Goal: Task Accomplishment & Management: Complete application form

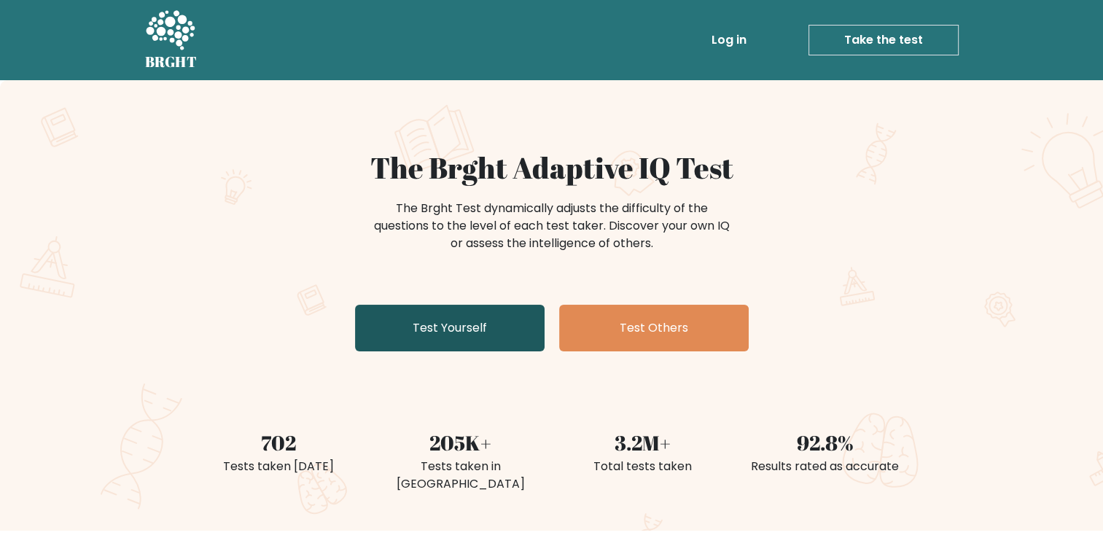
click at [469, 334] on link "Test Yourself" at bounding box center [449, 328] width 189 height 47
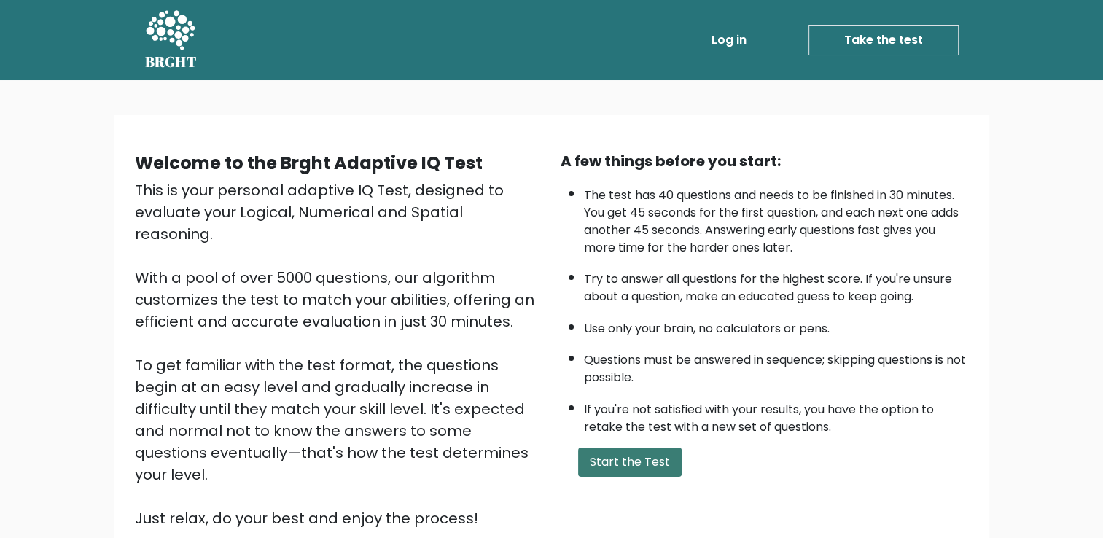
click at [632, 456] on button "Start the Test" at bounding box center [629, 462] width 103 height 29
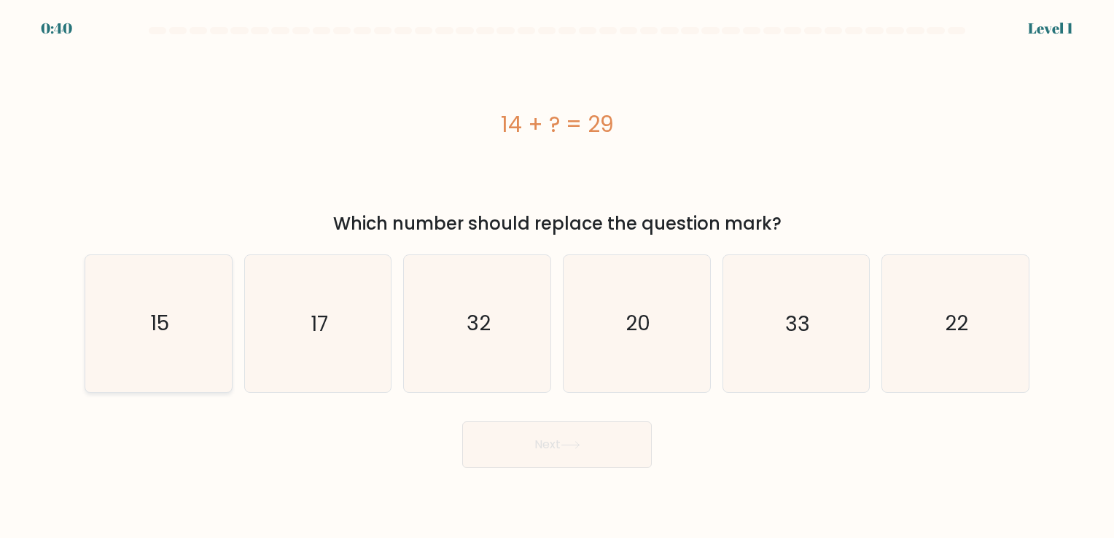
click at [227, 331] on icon "15" at bounding box center [158, 323] width 136 height 136
click at [557, 276] on input "a. 15" at bounding box center [557, 272] width 1 height 7
radio input "true"
click at [536, 430] on button "Next" at bounding box center [556, 444] width 189 height 47
click at [539, 440] on button "Next" at bounding box center [556, 444] width 189 height 47
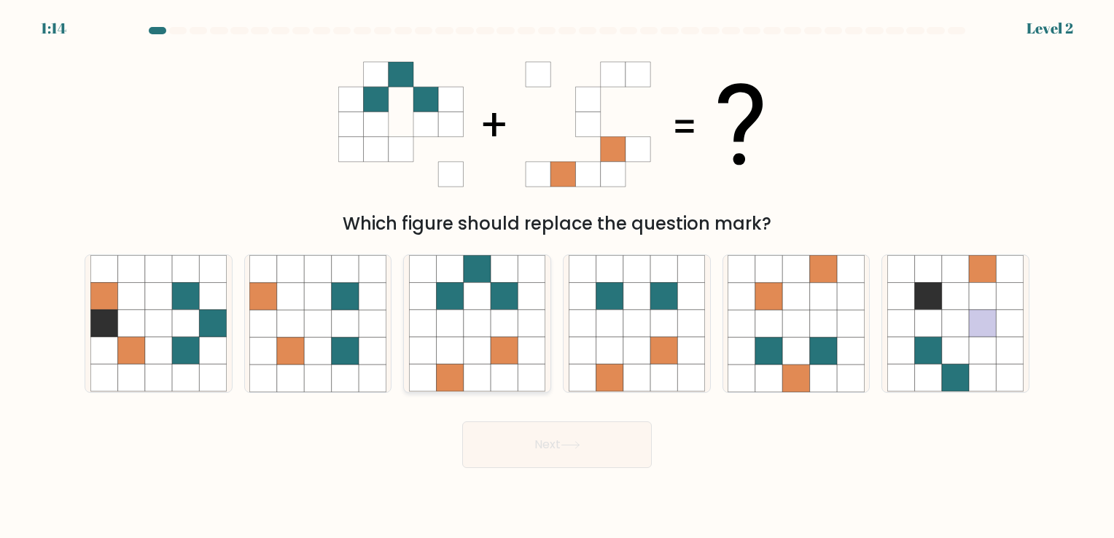
click at [491, 296] on icon at bounding box center [504, 296] width 27 height 27
click at [557, 276] on input "c." at bounding box center [557, 272] width 1 height 7
radio input "true"
click at [568, 445] on icon at bounding box center [570, 445] width 20 height 8
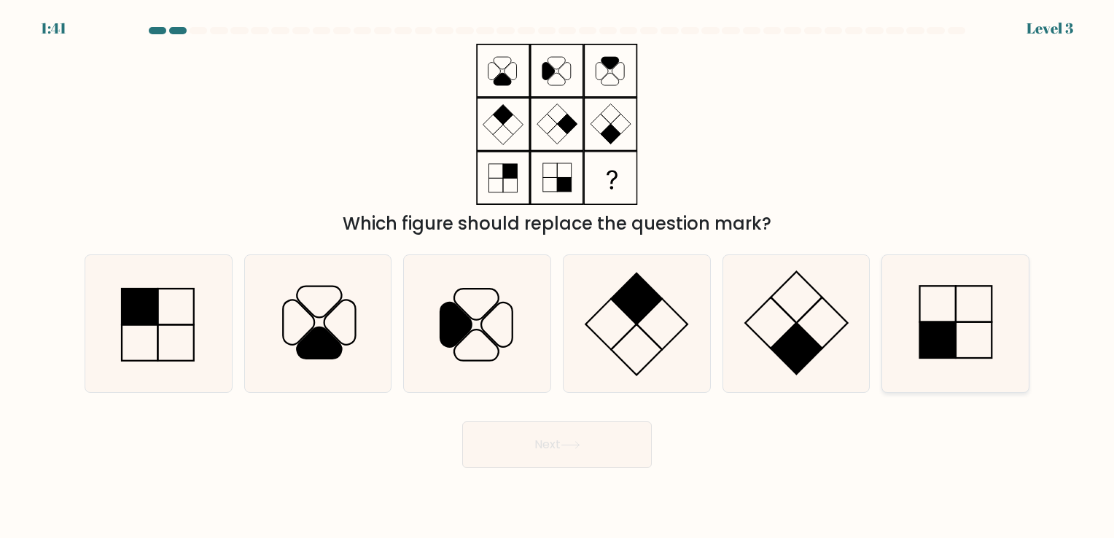
click at [955, 351] on rect at bounding box center [938, 340] width 36 height 36
click at [558, 276] on input "f." at bounding box center [557, 272] width 1 height 7
radio input "true"
click at [542, 448] on button "Next" at bounding box center [556, 444] width 189 height 47
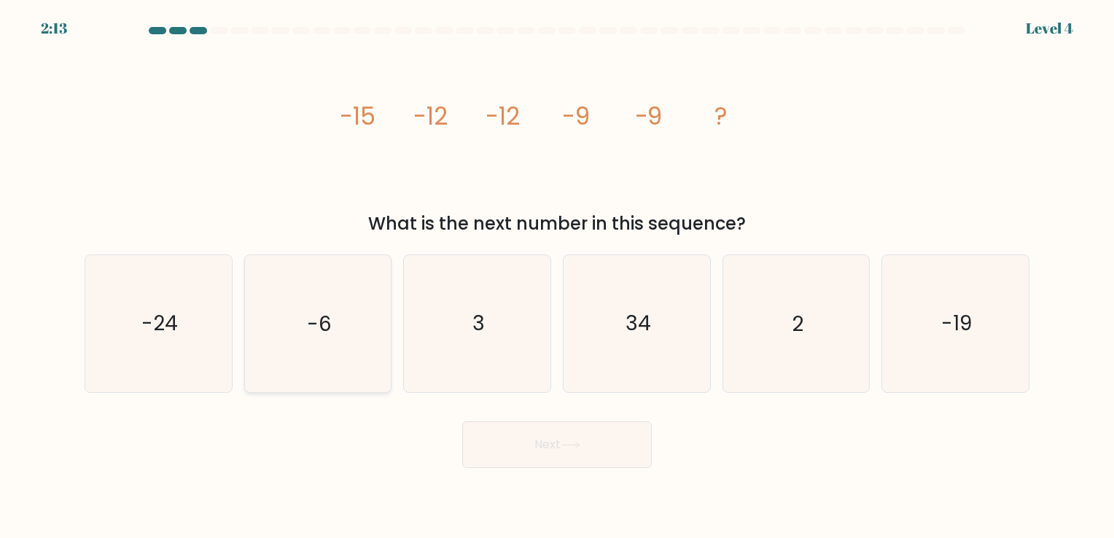
click at [343, 335] on icon "-6" at bounding box center [317, 323] width 136 height 136
click at [557, 276] on input "b. -6" at bounding box center [557, 272] width 1 height 7
radio input "true"
click at [549, 450] on button "Next" at bounding box center [556, 444] width 189 height 47
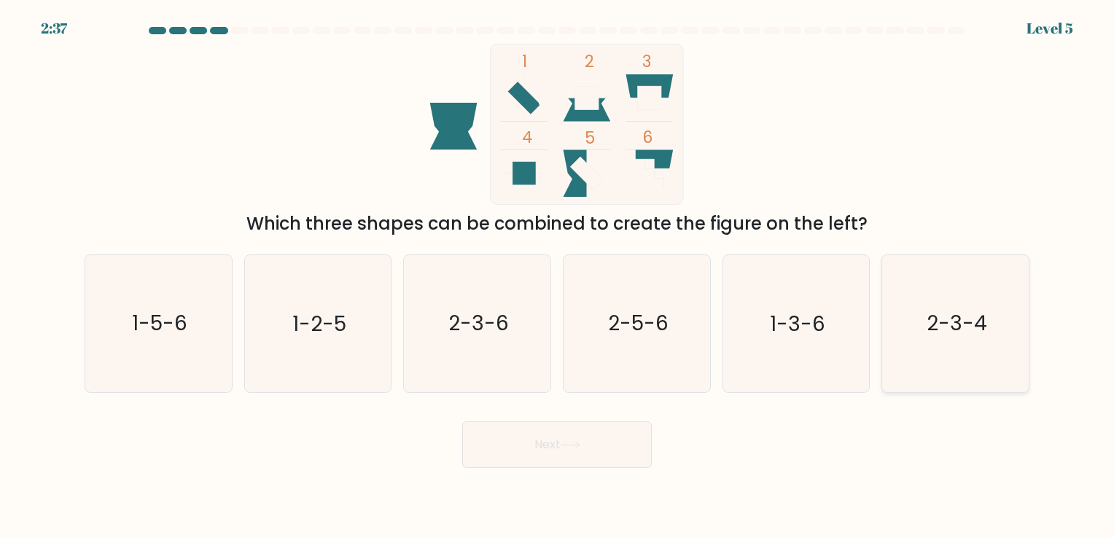
click at [944, 314] on text "2-3-4" at bounding box center [956, 324] width 60 height 28
click at [558, 276] on input "f. 2-3-4" at bounding box center [557, 272] width 1 height 7
radio input "true"
click at [551, 427] on button "Next" at bounding box center [556, 444] width 189 height 47
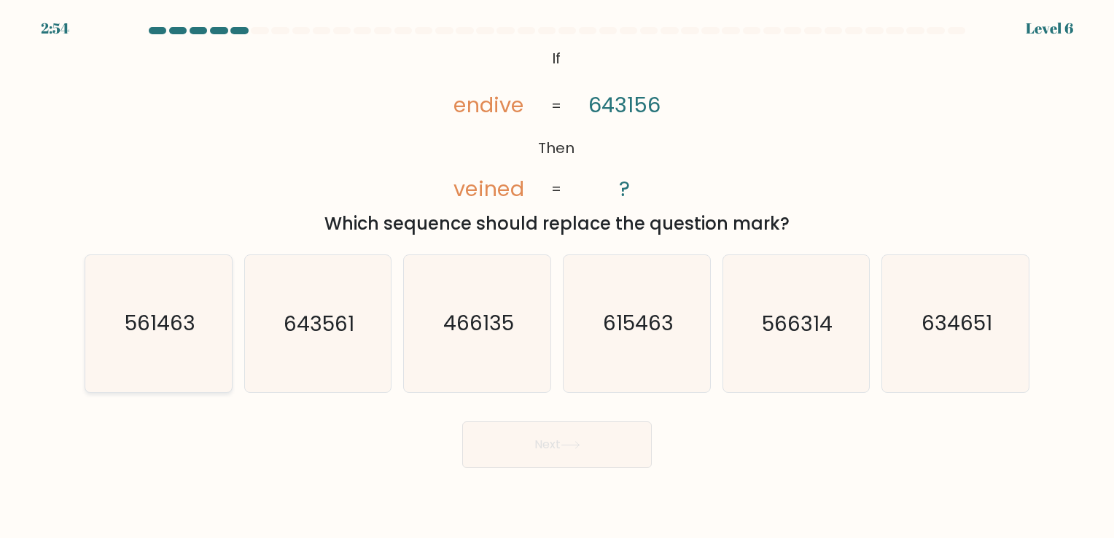
click at [167, 336] on text "561463" at bounding box center [160, 324] width 71 height 28
click at [557, 276] on input "a. 561463" at bounding box center [557, 272] width 1 height 7
radio input "true"
click at [597, 443] on button "Next" at bounding box center [556, 444] width 189 height 47
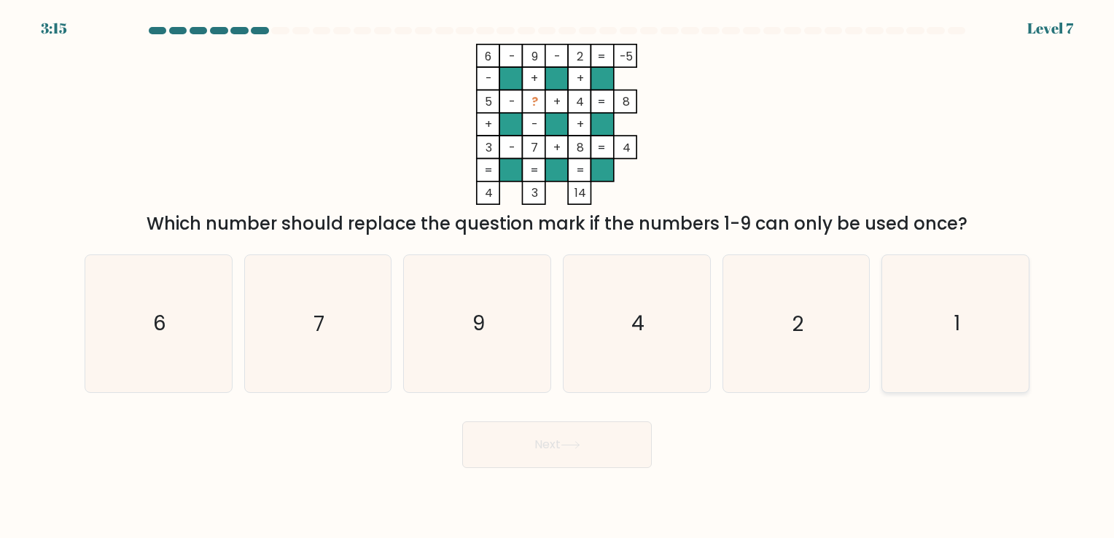
click at [1006, 286] on icon "1" at bounding box center [955, 323] width 136 height 136
click at [558, 276] on input "f. 1" at bounding box center [557, 272] width 1 height 7
radio input "true"
click at [539, 451] on button "Next" at bounding box center [556, 444] width 189 height 47
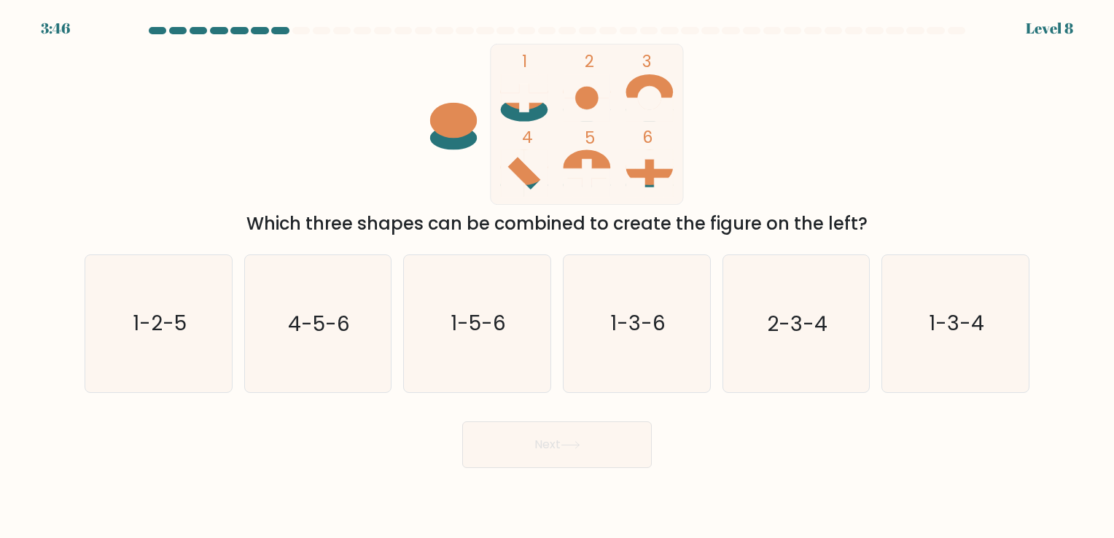
drag, startPoint x: 469, startPoint y: 345, endPoint x: 564, endPoint y: 398, distance: 108.3
click at [469, 344] on icon "1-5-6" at bounding box center [477, 323] width 136 height 136
click at [557, 276] on input "c. 1-5-6" at bounding box center [557, 272] width 1 height 7
radio input "true"
click at [608, 456] on button "Next" at bounding box center [556, 444] width 189 height 47
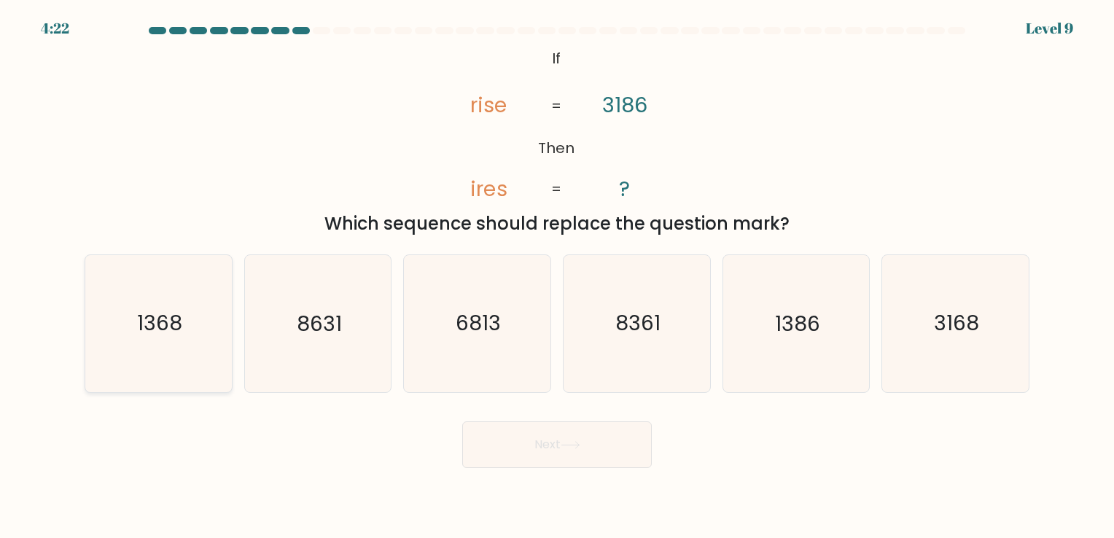
click at [144, 316] on text "1368" at bounding box center [159, 324] width 45 height 28
click at [557, 276] on input "a. 1368" at bounding box center [557, 272] width 1 height 7
radio input "true"
click at [507, 429] on button "Next" at bounding box center [556, 444] width 189 height 47
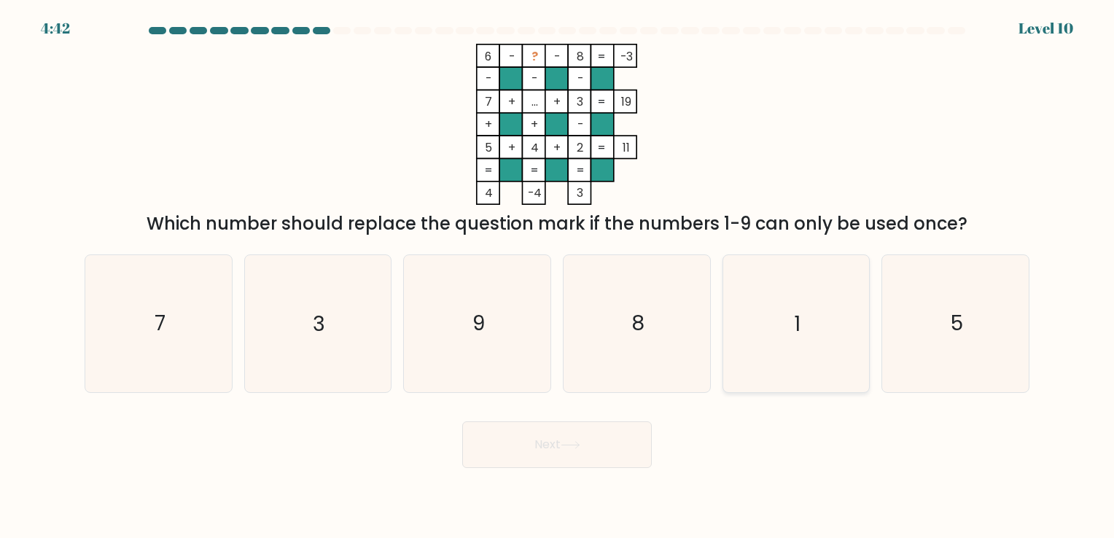
click at [776, 283] on icon "1" at bounding box center [795, 323] width 136 height 136
click at [558, 276] on input "e. 1" at bounding box center [557, 272] width 1 height 7
radio input "true"
click at [557, 443] on button "Next" at bounding box center [556, 444] width 189 height 47
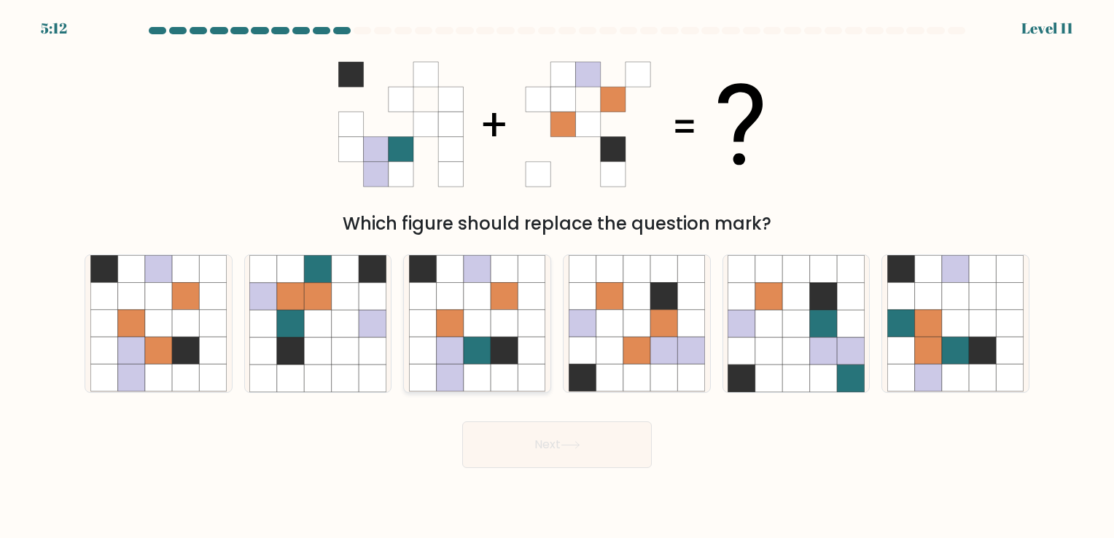
click at [496, 343] on icon at bounding box center [504, 350] width 27 height 27
click at [557, 276] on input "c." at bounding box center [557, 272] width 1 height 7
radio input "true"
click at [580, 439] on button "Next" at bounding box center [556, 444] width 189 height 47
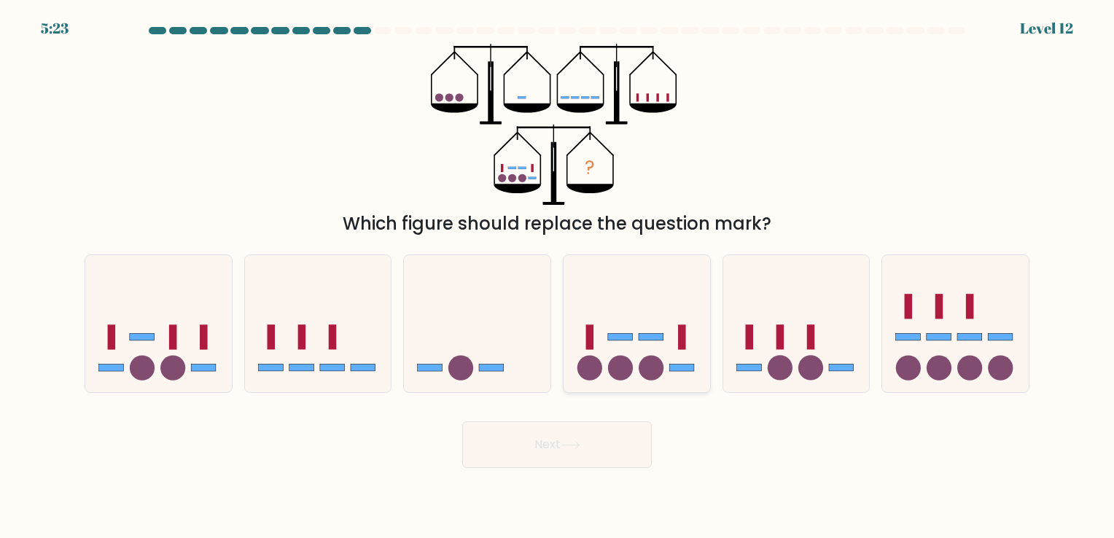
click at [661, 354] on icon at bounding box center [636, 323] width 146 height 121
click at [558, 276] on input "d." at bounding box center [557, 272] width 1 height 7
radio input "true"
click at [563, 439] on button "Next" at bounding box center [556, 444] width 189 height 47
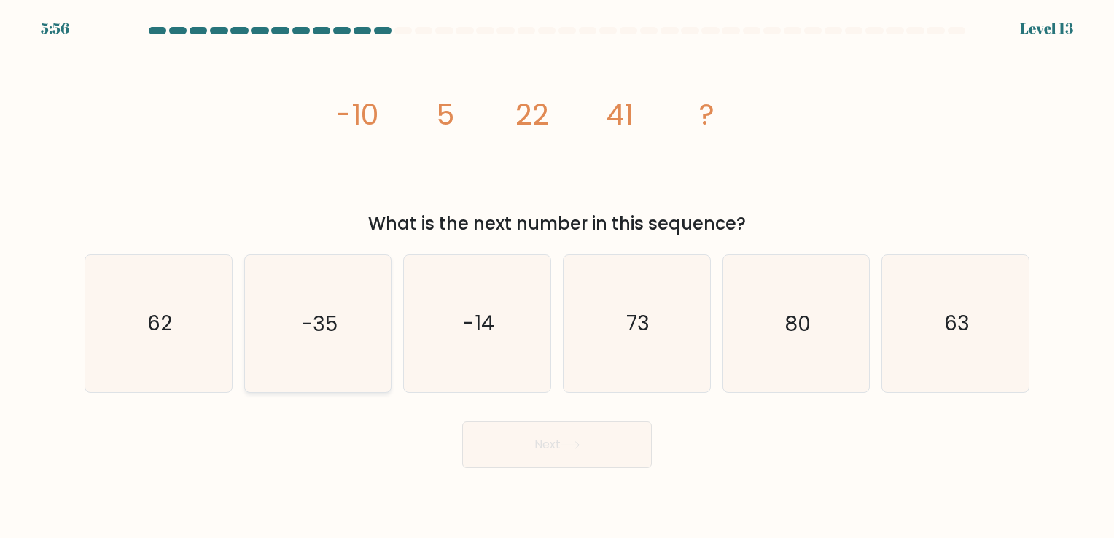
drag, startPoint x: 193, startPoint y: 319, endPoint x: 246, endPoint y: 328, distance: 53.2
click at [192, 317] on icon "62" at bounding box center [158, 323] width 136 height 136
click at [557, 276] on input "a. 62" at bounding box center [557, 272] width 1 height 7
radio input "true"
click at [606, 448] on button "Next" at bounding box center [556, 444] width 189 height 47
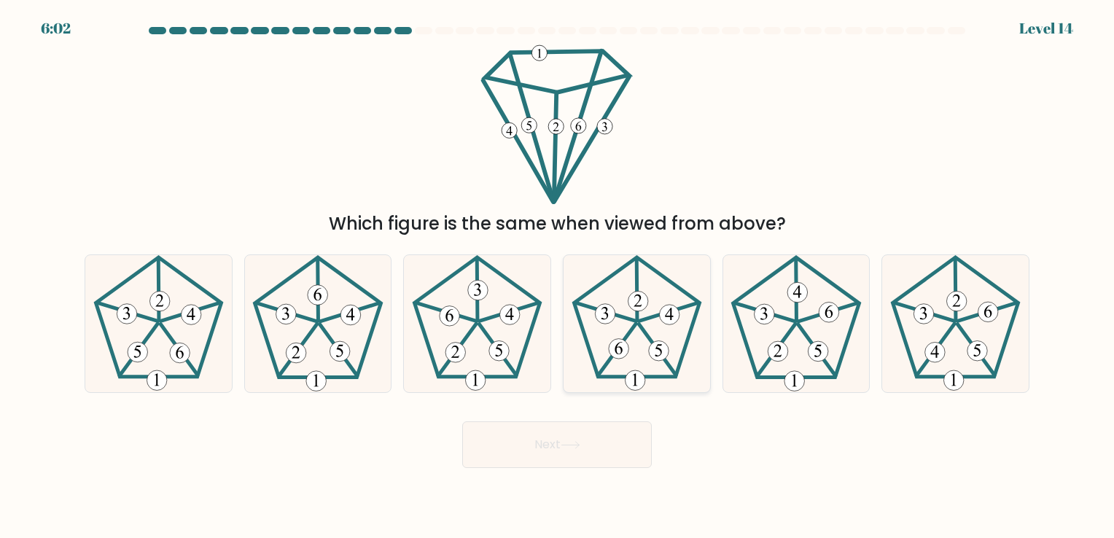
drag, startPoint x: 620, startPoint y: 364, endPoint x: 631, endPoint y: 362, distance: 11.1
click at [628, 358] on icon at bounding box center [636, 323] width 136 height 136
click at [558, 276] on input "d." at bounding box center [557, 272] width 1 height 7
radio input "true"
click at [624, 448] on button "Next" at bounding box center [556, 444] width 189 height 47
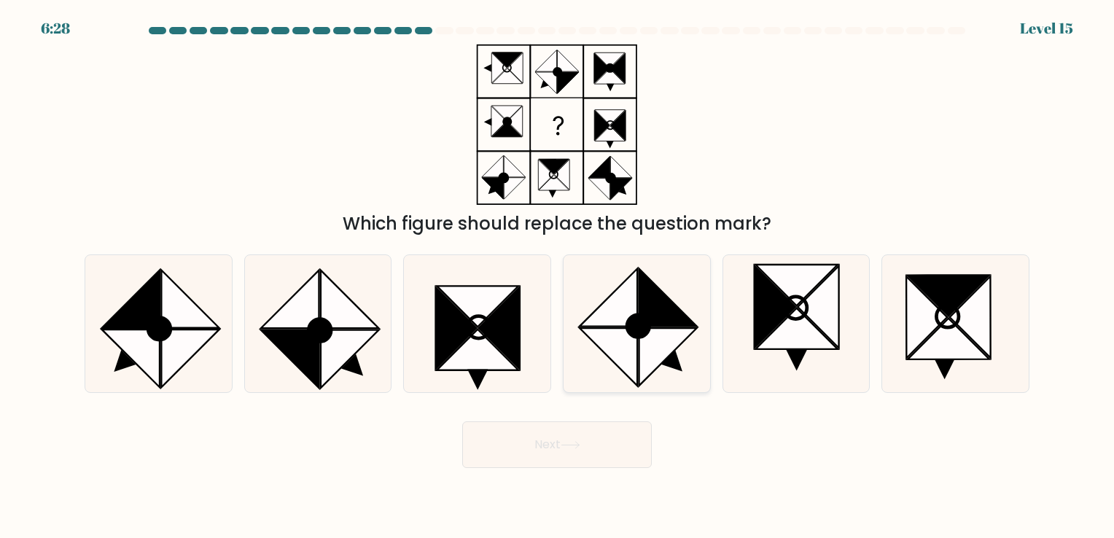
click at [668, 319] on icon at bounding box center [667, 298] width 58 height 58
click at [558, 276] on input "d." at bounding box center [557, 272] width 1 height 7
radio input "true"
click at [601, 450] on button "Next" at bounding box center [556, 444] width 189 height 47
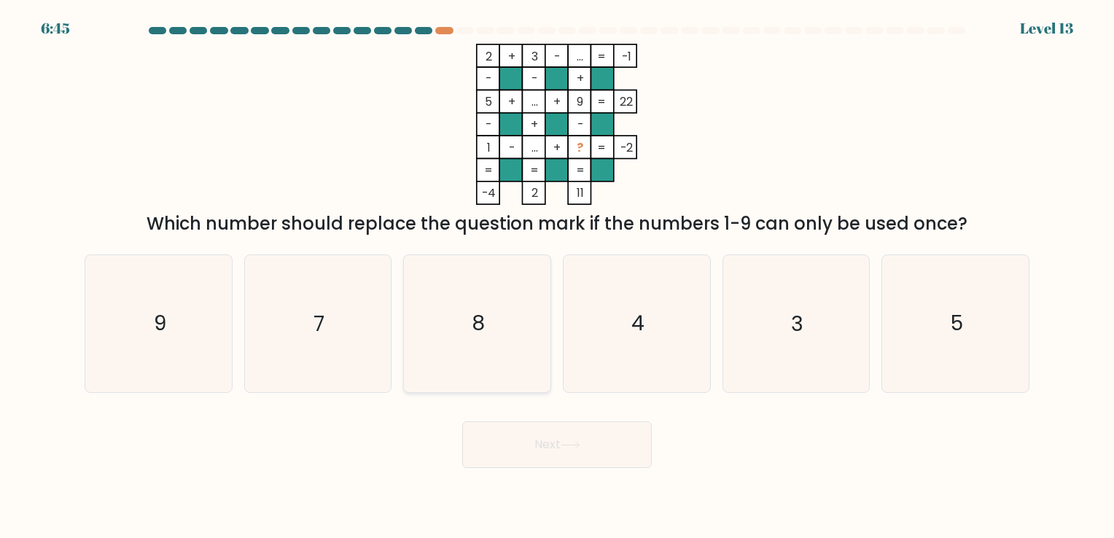
click at [478, 341] on icon "8" at bounding box center [477, 323] width 136 height 136
click at [557, 276] on input "c. 8" at bounding box center [557, 272] width 1 height 7
radio input "true"
click at [609, 458] on button "Next" at bounding box center [556, 444] width 189 height 47
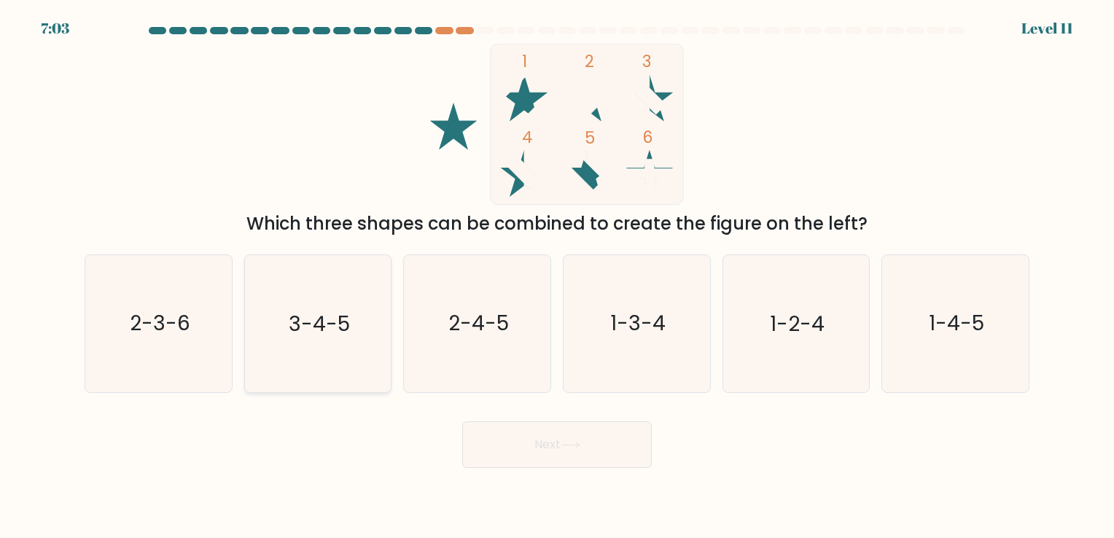
click at [304, 277] on icon "3-4-5" at bounding box center [317, 323] width 136 height 136
click at [557, 276] on input "b. 3-4-5" at bounding box center [557, 272] width 1 height 7
radio input "true"
click at [571, 437] on button "Next" at bounding box center [556, 444] width 189 height 47
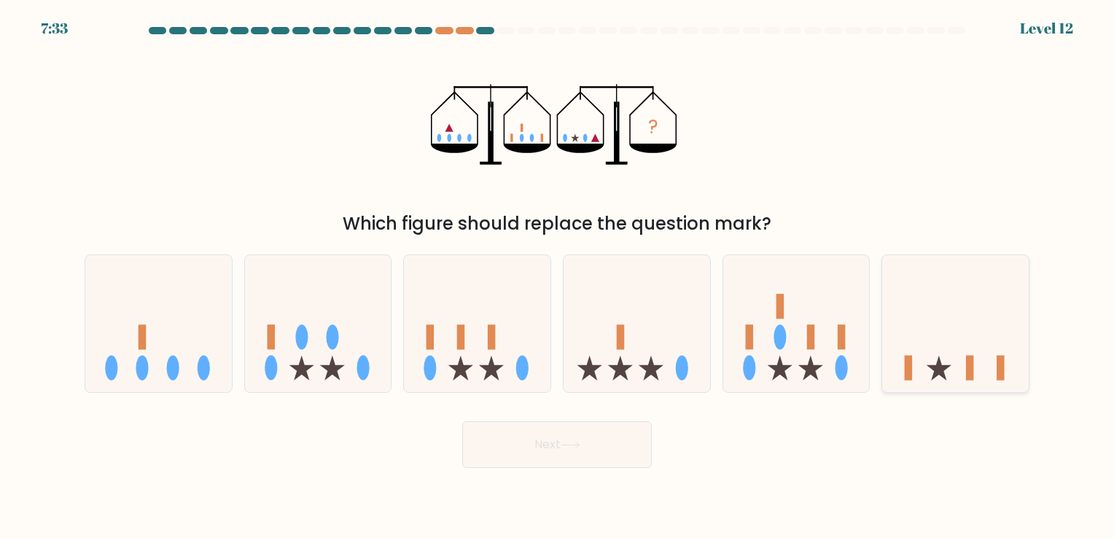
click at [964, 353] on icon at bounding box center [955, 323] width 146 height 121
click at [558, 276] on input "f." at bounding box center [557, 272] width 1 height 7
radio input "true"
click at [580, 445] on icon at bounding box center [570, 445] width 20 height 8
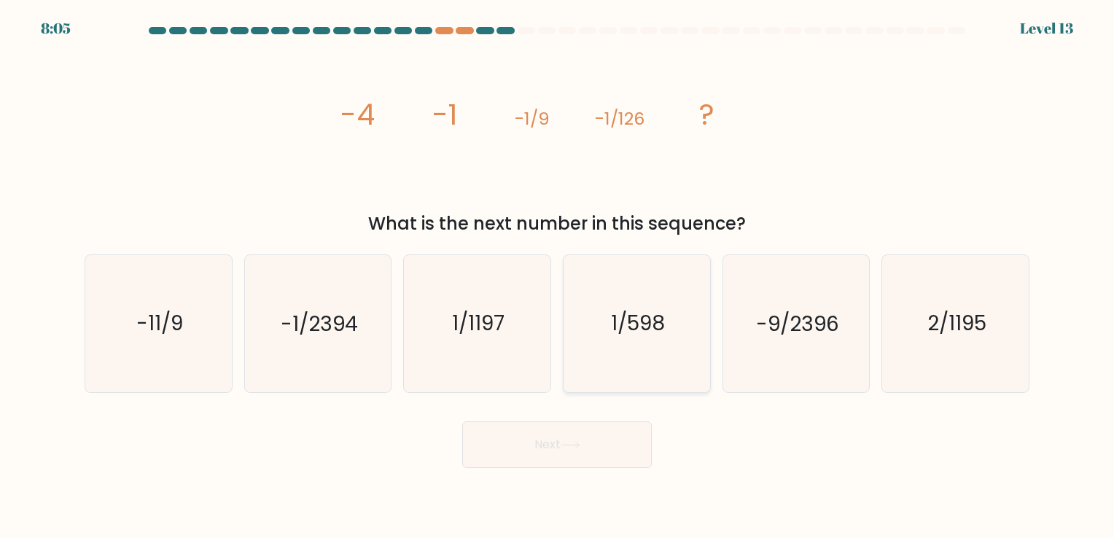
click at [618, 342] on icon "1/598" at bounding box center [636, 323] width 136 height 136
click at [558, 276] on input "d. 1/598" at bounding box center [557, 272] width 1 height 7
radio input "true"
click at [577, 434] on button "Next" at bounding box center [556, 444] width 189 height 47
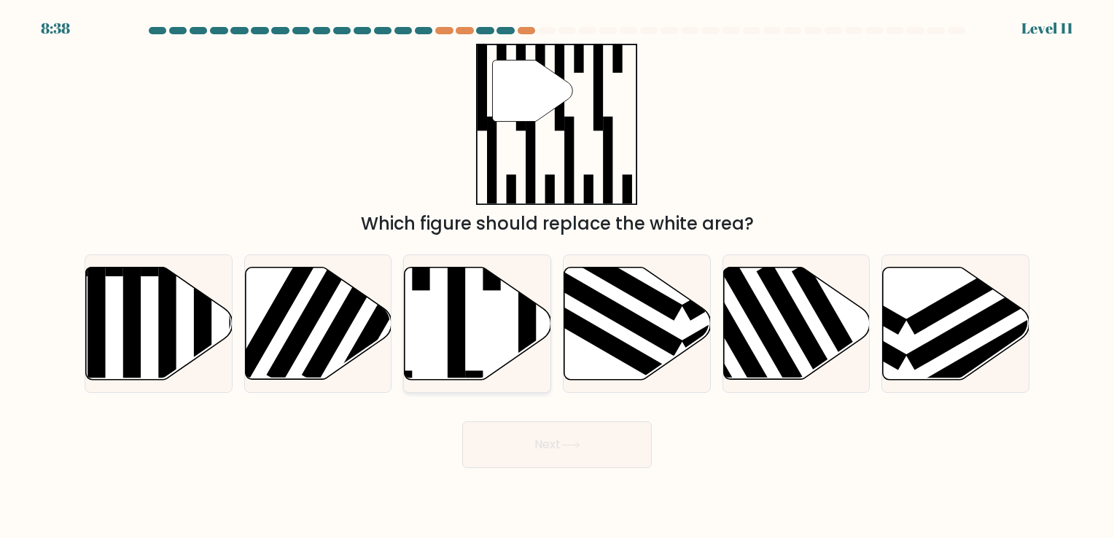
click at [466, 324] on icon at bounding box center [478, 323] width 146 height 112
click at [557, 276] on input "c." at bounding box center [557, 272] width 1 height 7
radio input "true"
click at [580, 429] on button "Next" at bounding box center [556, 444] width 189 height 47
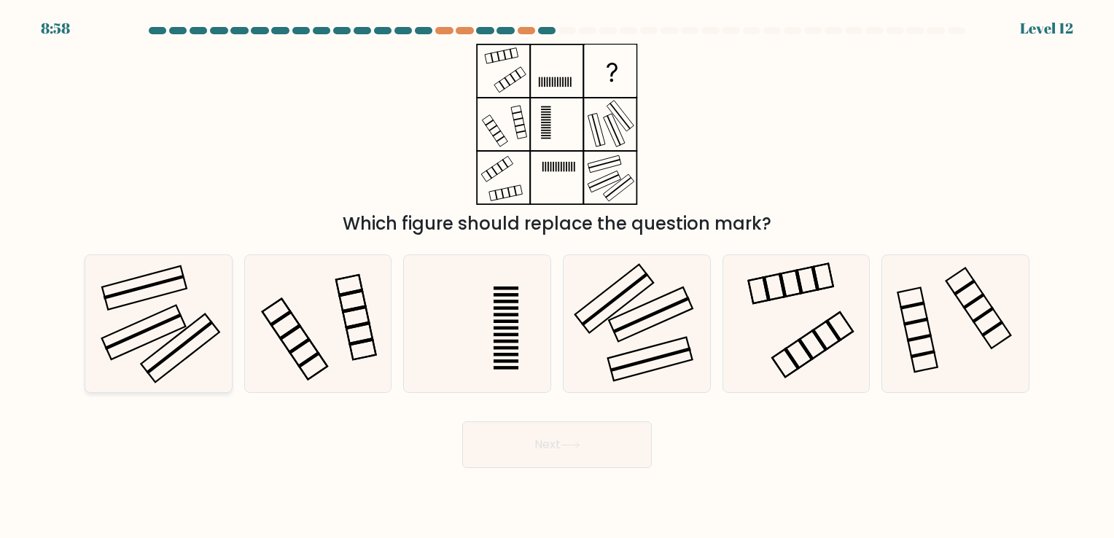
drag, startPoint x: 195, startPoint y: 313, endPoint x: 211, endPoint y: 322, distance: 18.0
click at [196, 313] on icon at bounding box center [158, 323] width 136 height 136
click at [557, 276] on input "a." at bounding box center [557, 272] width 1 height 7
radio input "true"
click at [528, 442] on button "Next" at bounding box center [556, 444] width 189 height 47
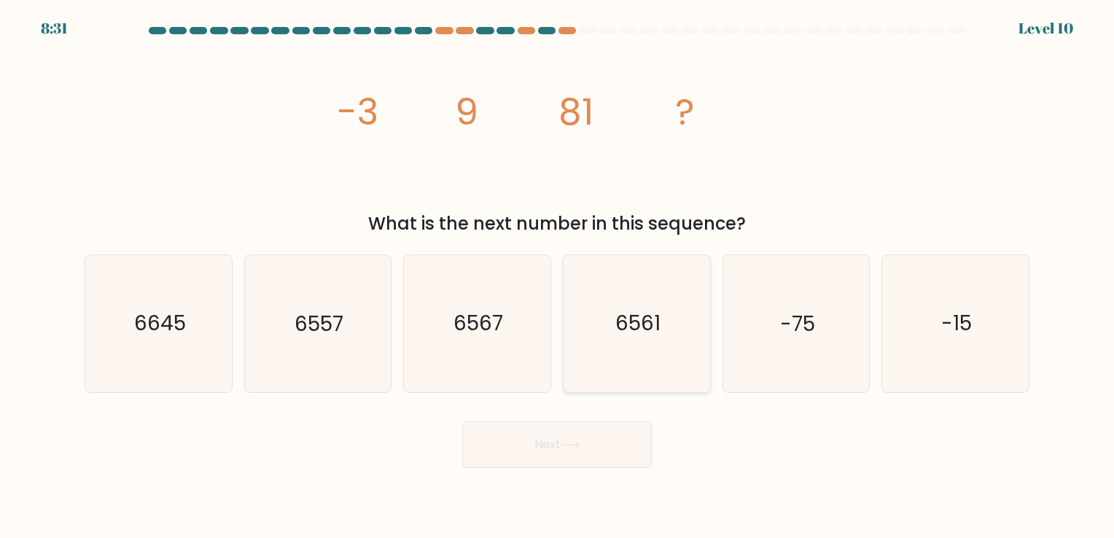
click at [651, 288] on icon "6561" at bounding box center [636, 323] width 136 height 136
click at [558, 276] on input "d. 6561" at bounding box center [557, 272] width 1 height 7
radio input "true"
click at [589, 450] on button "Next" at bounding box center [556, 444] width 189 height 47
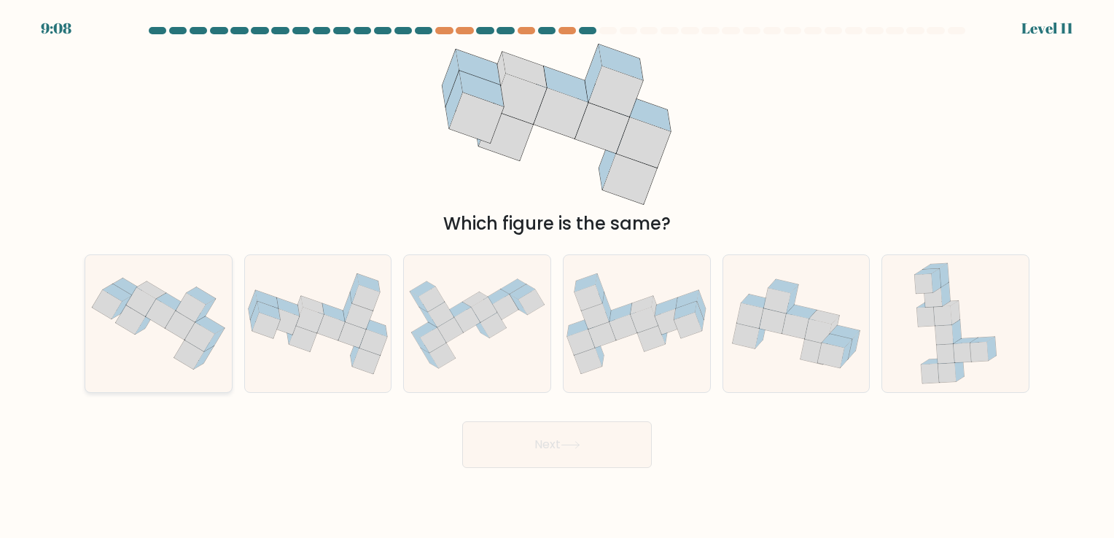
click at [187, 339] on icon at bounding box center [200, 336] width 30 height 29
click at [557, 276] on input "a." at bounding box center [557, 272] width 1 height 7
radio input "true"
drag, startPoint x: 557, startPoint y: 444, endPoint x: 542, endPoint y: 462, distance: 23.8
click at [558, 441] on button "Next" at bounding box center [556, 444] width 189 height 47
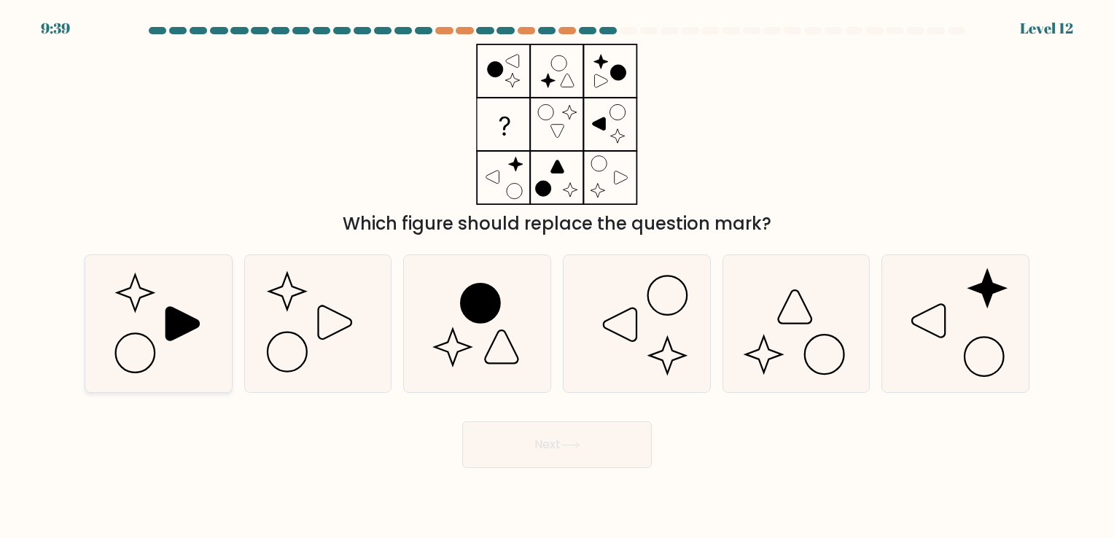
drag, startPoint x: 177, startPoint y: 336, endPoint x: 169, endPoint y: 340, distance: 8.8
click at [178, 335] on icon at bounding box center [182, 324] width 33 height 33
click at [557, 276] on input "a." at bounding box center [557, 272] width 1 height 7
radio input "true"
click at [522, 438] on button "Next" at bounding box center [556, 444] width 189 height 47
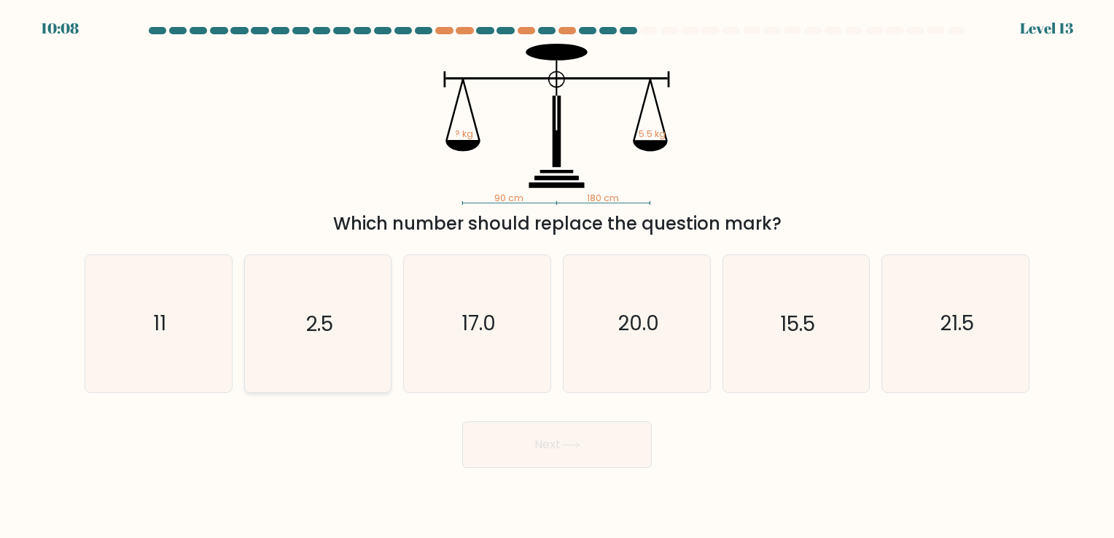
click at [346, 348] on icon "2.5" at bounding box center [317, 323] width 136 height 136
click at [557, 276] on input "b. 2.5" at bounding box center [557, 272] width 1 height 7
radio input "true"
click at [515, 441] on button "Next" at bounding box center [556, 444] width 189 height 47
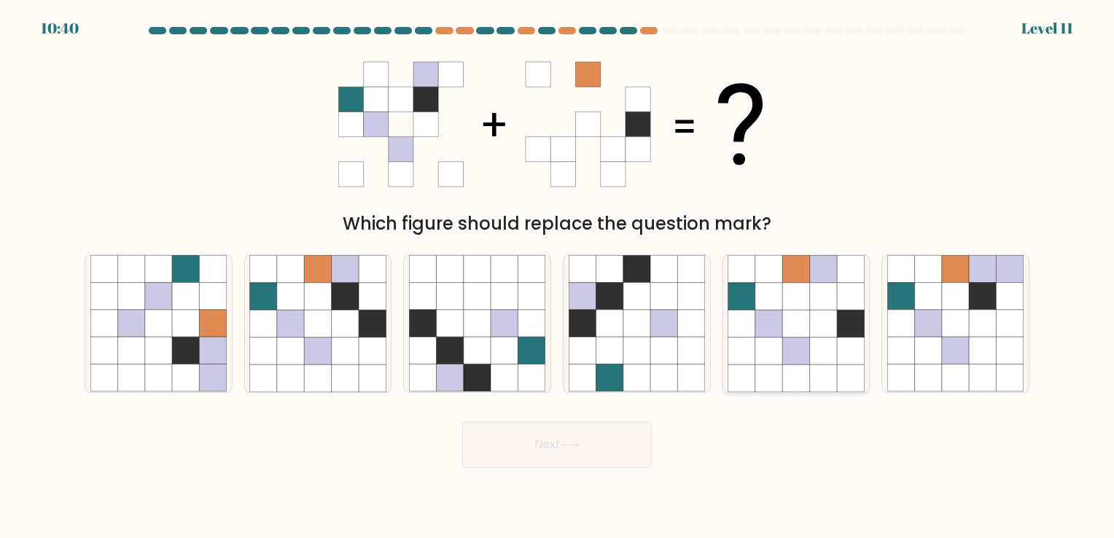
click at [813, 281] on icon at bounding box center [795, 323] width 136 height 136
click at [558, 276] on input "e." at bounding box center [557, 272] width 1 height 7
radio input "true"
click at [613, 440] on button "Next" at bounding box center [556, 444] width 189 height 47
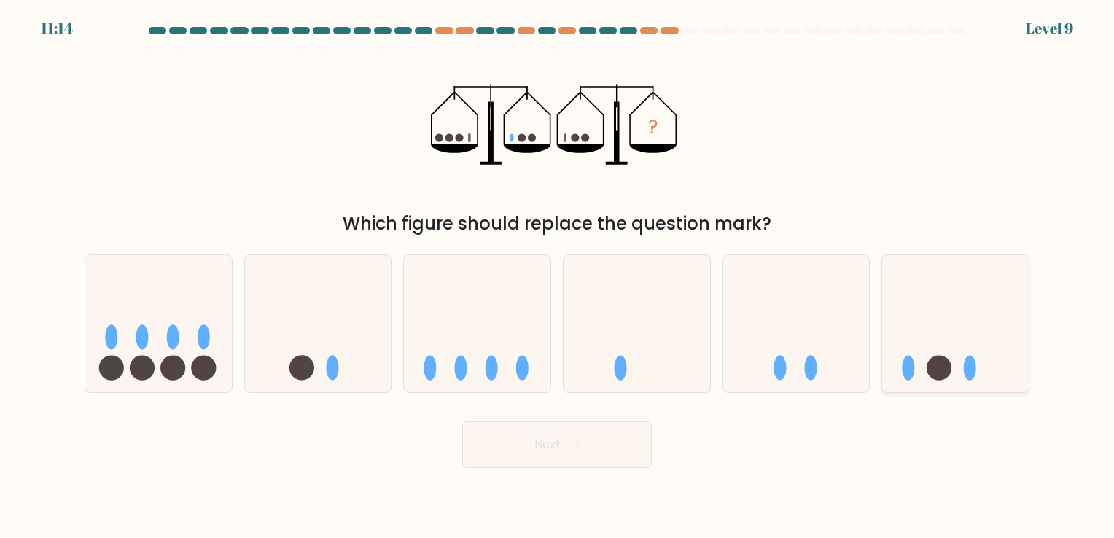
click at [959, 340] on icon at bounding box center [955, 323] width 146 height 121
click at [558, 276] on input "f." at bounding box center [557, 272] width 1 height 7
radio input "true"
click at [602, 461] on button "Next" at bounding box center [556, 444] width 189 height 47
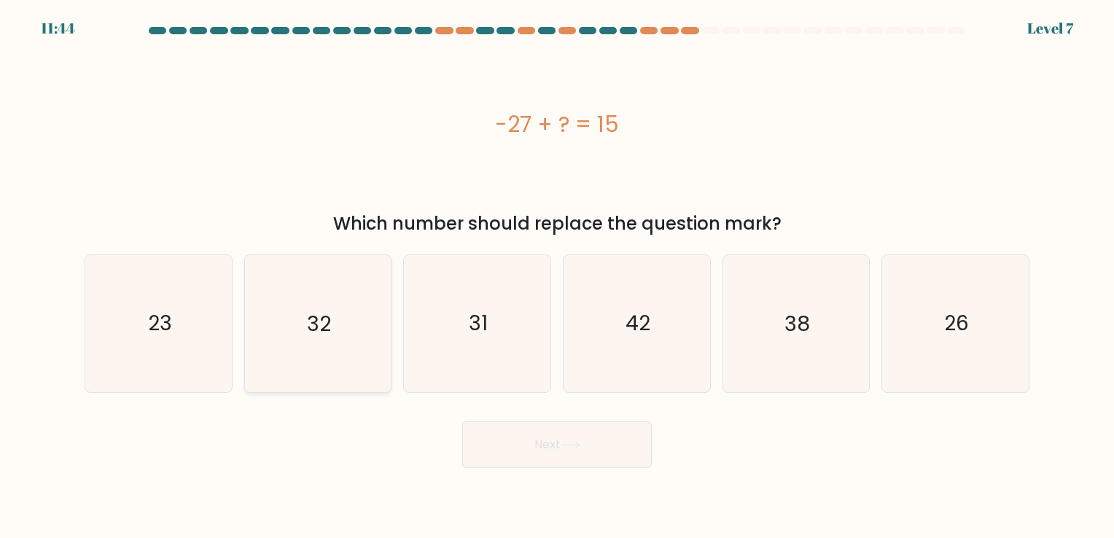
click at [342, 349] on icon "32" at bounding box center [317, 323] width 136 height 136
click at [557, 276] on input "b. 32" at bounding box center [557, 272] width 1 height 7
radio input "true"
click at [536, 458] on button "Next" at bounding box center [556, 444] width 189 height 47
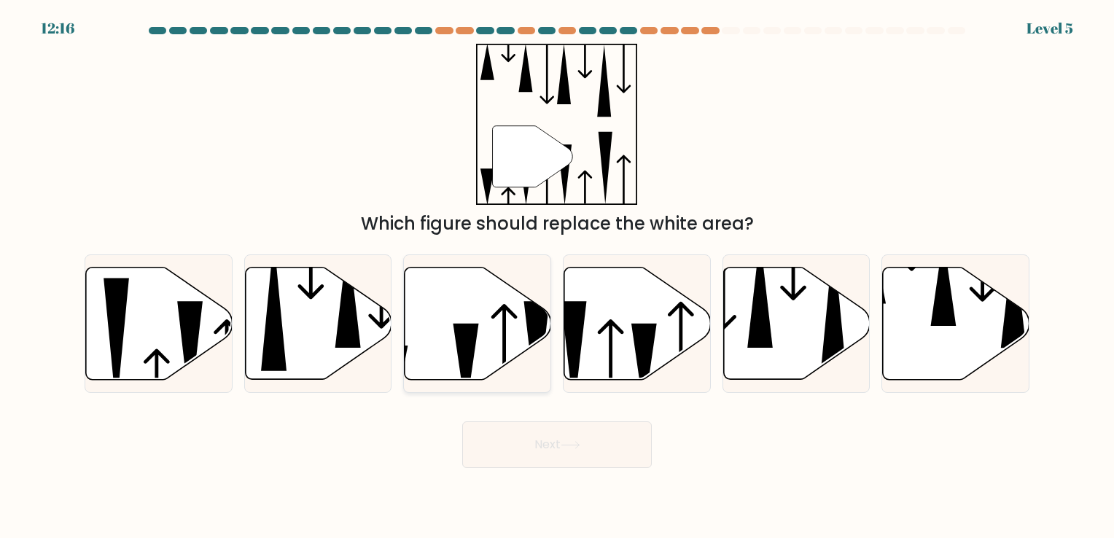
click at [434, 326] on icon at bounding box center [478, 323] width 146 height 112
click at [557, 276] on input "c." at bounding box center [557, 272] width 1 height 7
radio input "true"
click at [555, 458] on button "Next" at bounding box center [556, 444] width 189 height 47
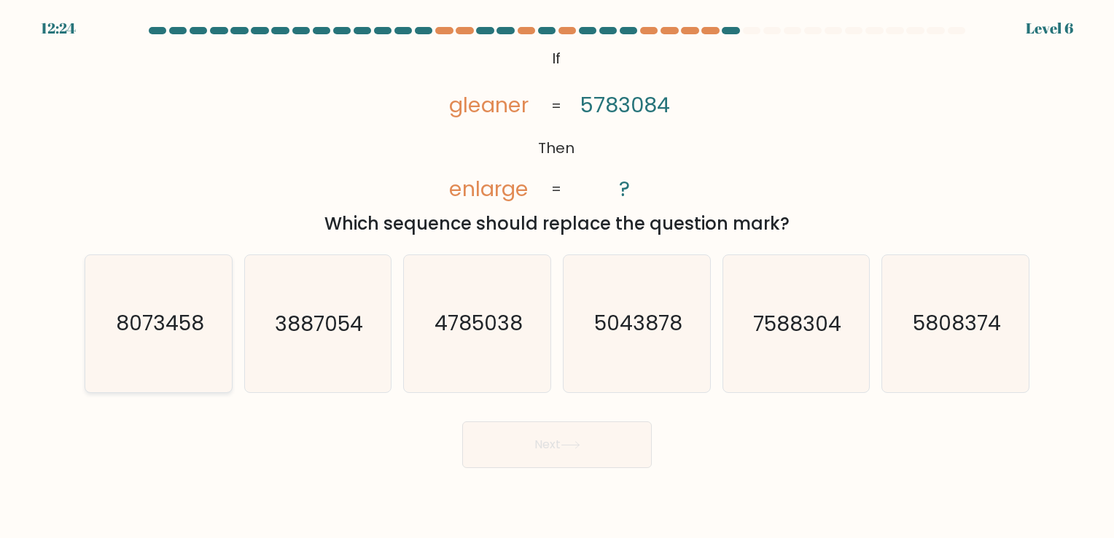
click at [177, 342] on icon "8073458" at bounding box center [158, 323] width 136 height 136
click at [557, 276] on input "a. 8073458" at bounding box center [557, 272] width 1 height 7
radio input "true"
click at [608, 456] on button "Next" at bounding box center [556, 444] width 189 height 47
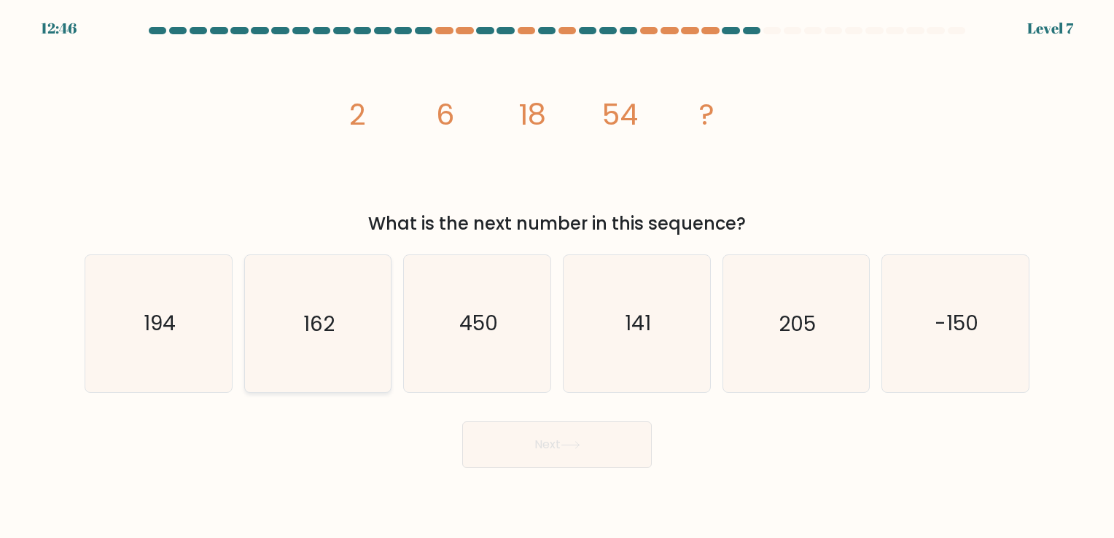
drag, startPoint x: 318, startPoint y: 316, endPoint x: 322, endPoint y: 326, distance: 10.4
click at [318, 316] on text "162" at bounding box center [318, 324] width 31 height 28
click at [557, 276] on input "b. 162" at bounding box center [557, 272] width 1 height 7
radio input "true"
click at [504, 427] on button "Next" at bounding box center [556, 444] width 189 height 47
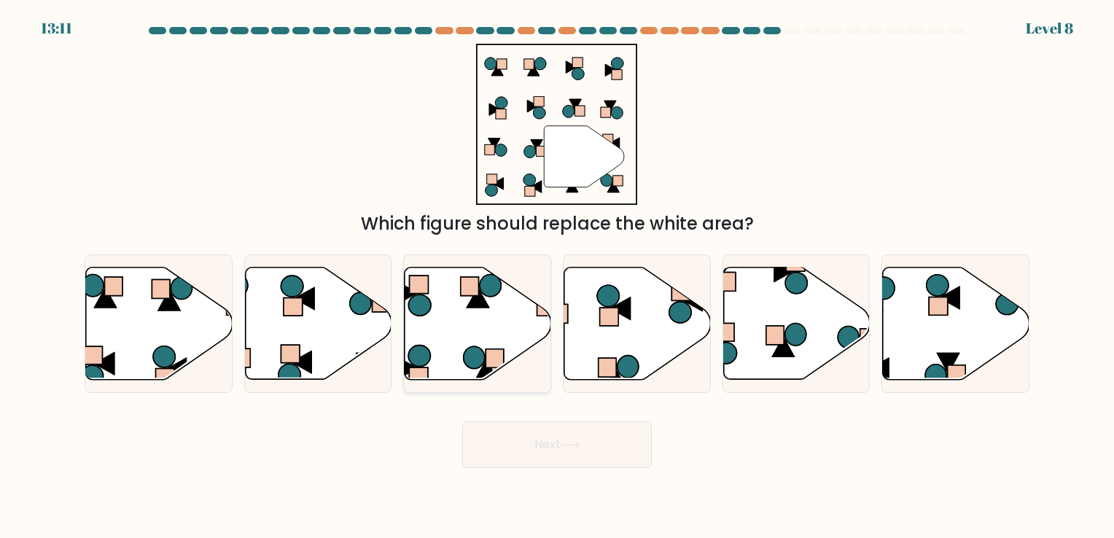
click at [509, 328] on icon at bounding box center [478, 323] width 146 height 112
click at [557, 276] on input "c." at bounding box center [557, 272] width 1 height 7
radio input "true"
drag, startPoint x: 586, startPoint y: 448, endPoint x: 571, endPoint y: 435, distance: 19.6
click at [585, 445] on button "Next" at bounding box center [556, 444] width 189 height 47
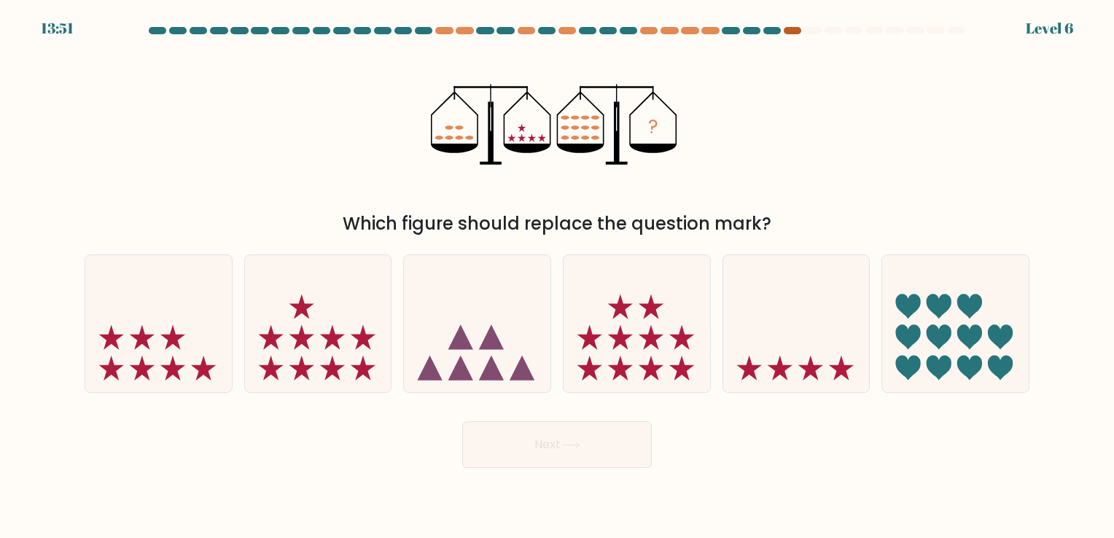
click at [786, 33] on div at bounding box center [792, 30] width 17 height 7
click at [292, 326] on icon at bounding box center [318, 323] width 146 height 121
click at [557, 276] on input "b." at bounding box center [557, 272] width 1 height 7
radio input "true"
click at [516, 445] on button "Next" at bounding box center [556, 444] width 189 height 47
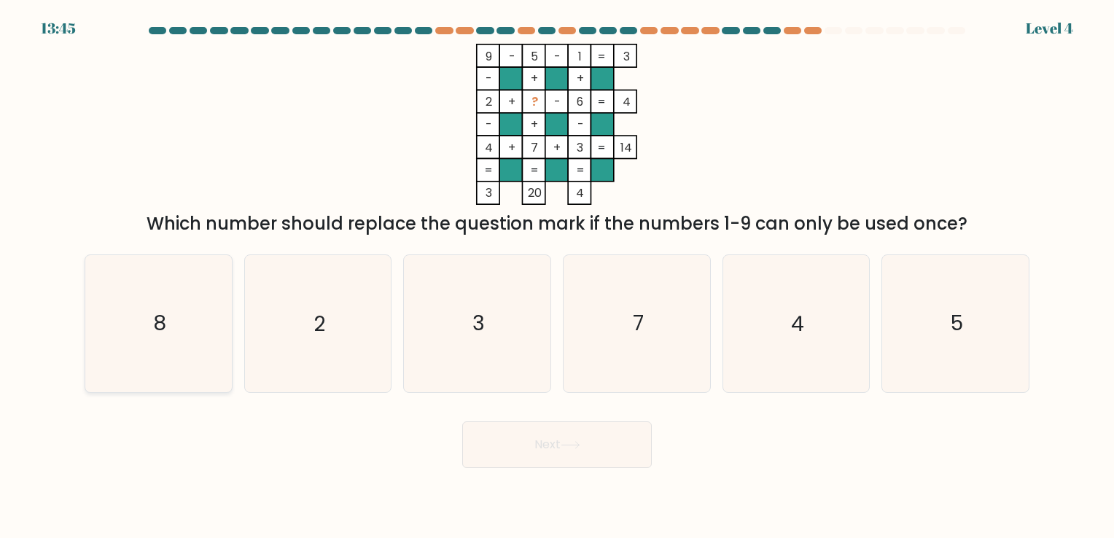
click at [168, 313] on icon "8" at bounding box center [158, 323] width 136 height 136
click at [557, 276] on input "a. 8" at bounding box center [557, 272] width 1 height 7
radio input "true"
click at [589, 453] on button "Next" at bounding box center [556, 444] width 189 height 47
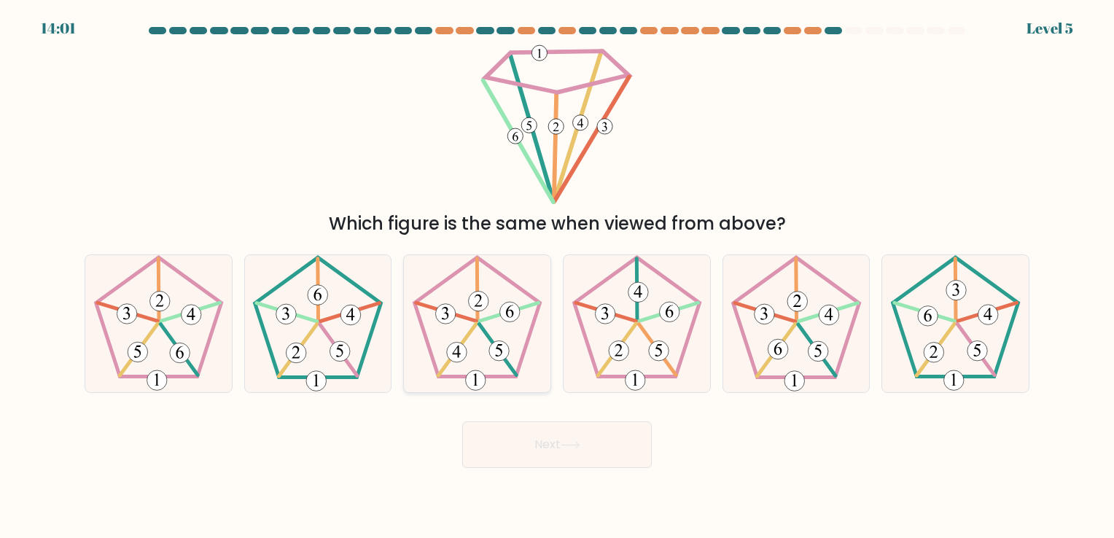
drag, startPoint x: 458, startPoint y: 343, endPoint x: 469, endPoint y: 362, distance: 22.5
click at [458, 343] on 650 at bounding box center [457, 353] width 20 height 20
click at [557, 276] on input "c." at bounding box center [557, 272] width 1 height 7
radio input "true"
click at [545, 445] on button "Next" at bounding box center [556, 444] width 189 height 47
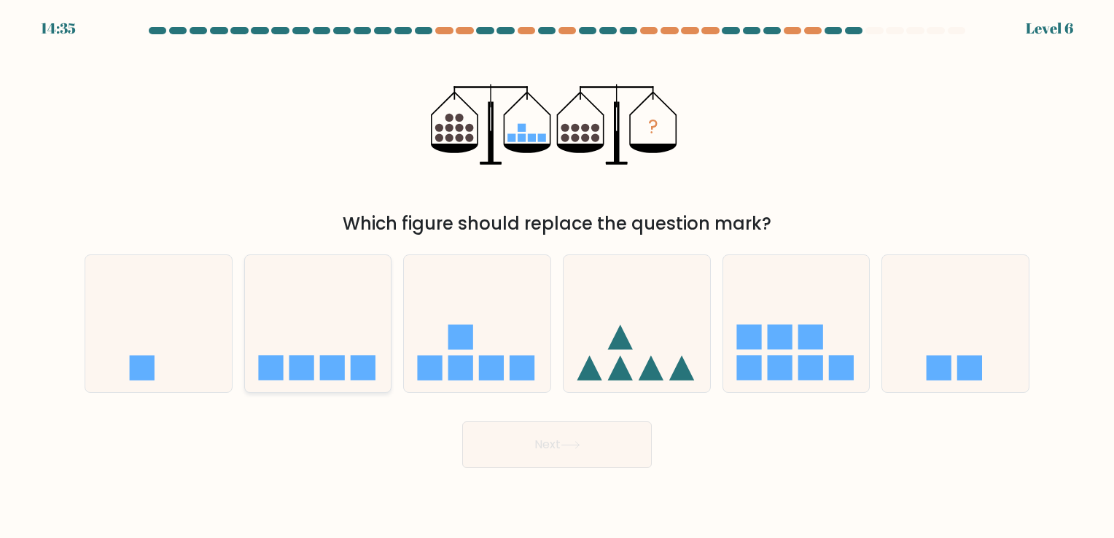
click at [366, 364] on rect at bounding box center [363, 368] width 25 height 25
click at [557, 276] on input "b." at bounding box center [557, 272] width 1 height 7
radio input "true"
click at [591, 445] on button "Next" at bounding box center [556, 444] width 189 height 47
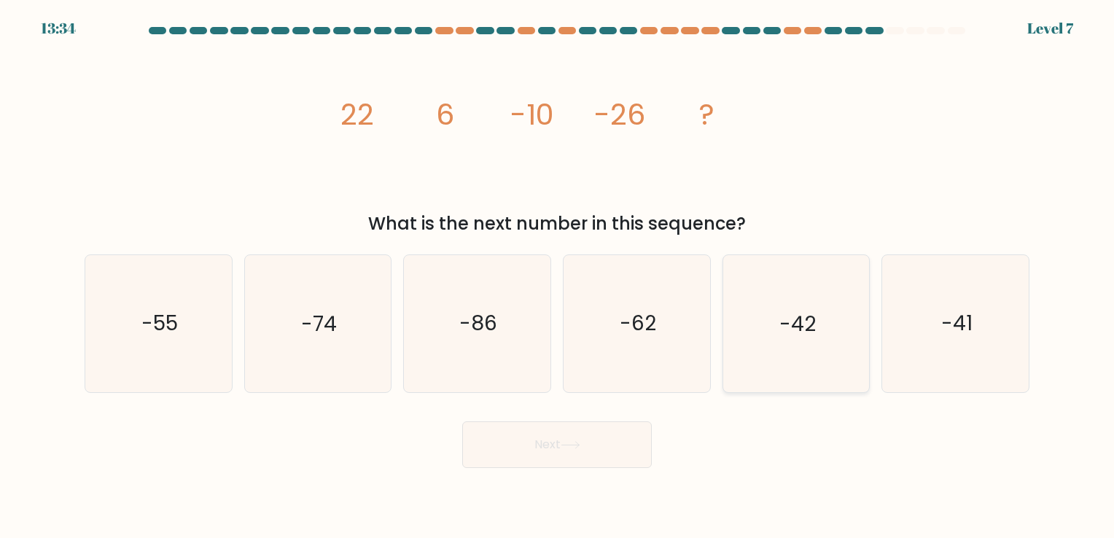
drag, startPoint x: 813, startPoint y: 372, endPoint x: 784, endPoint y: 367, distance: 29.6
click at [813, 370] on icon "-42" at bounding box center [795, 323] width 136 height 136
click at [558, 276] on input "e. -42" at bounding box center [557, 272] width 1 height 7
radio input "true"
click at [536, 445] on button "Next" at bounding box center [556, 444] width 189 height 47
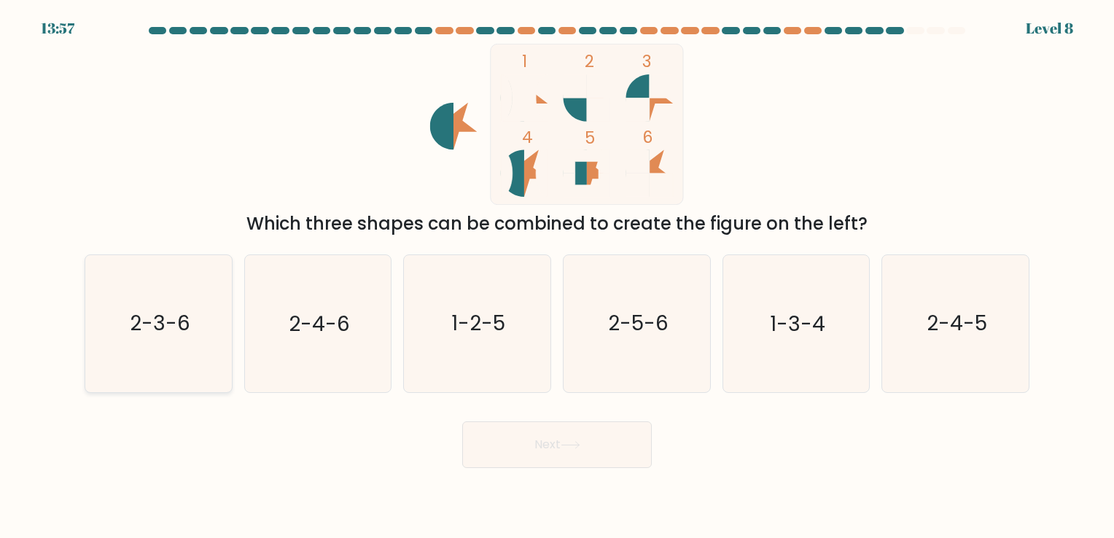
drag, startPoint x: 182, startPoint y: 337, endPoint x: 186, endPoint y: 324, distance: 13.6
click at [186, 324] on text "2-3-6" at bounding box center [160, 324] width 60 height 28
drag, startPoint x: 601, startPoint y: 461, endPoint x: 605, endPoint y: 453, distance: 8.5
click at [603, 453] on button "Next" at bounding box center [556, 444] width 189 height 47
click at [170, 360] on icon "2-3-6" at bounding box center [158, 323] width 136 height 136
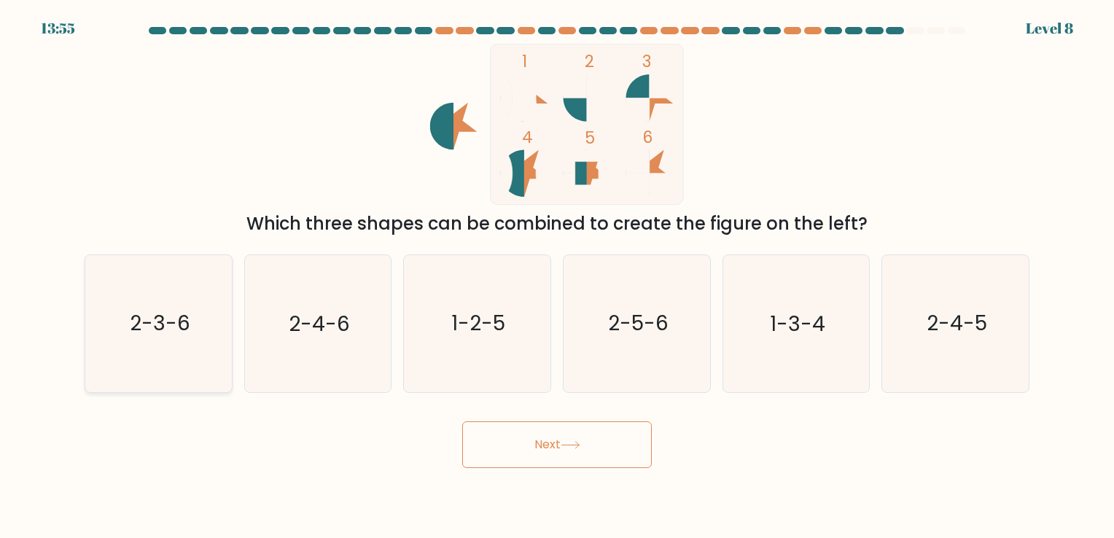
click at [557, 276] on input "a. 2-3-6" at bounding box center [557, 272] width 1 height 7
radio input "true"
click at [568, 449] on button "Next" at bounding box center [556, 444] width 189 height 47
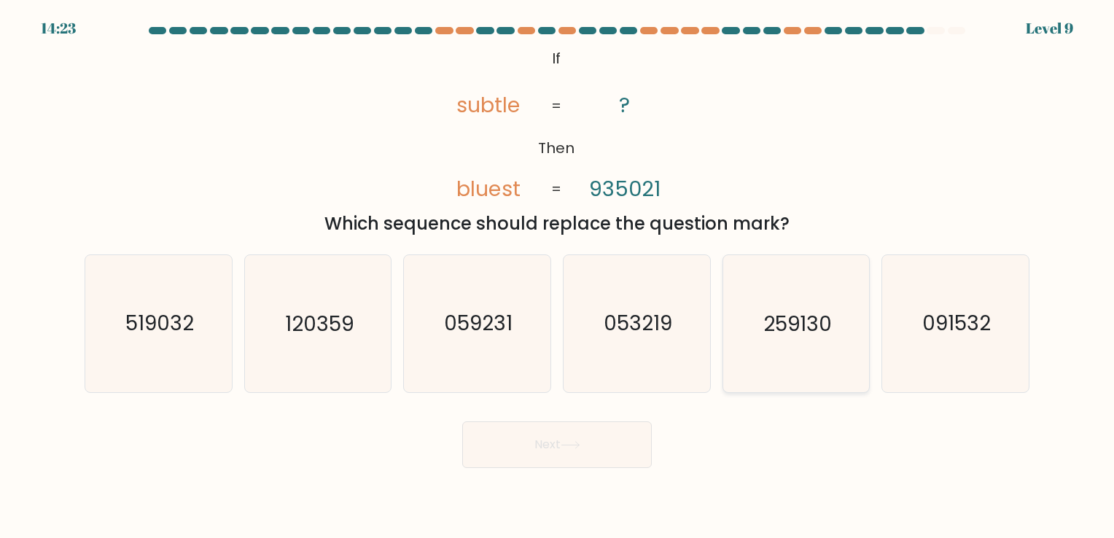
drag, startPoint x: 805, startPoint y: 325, endPoint x: 766, endPoint y: 354, distance: 49.0
click at [805, 319] on text "259130" at bounding box center [797, 324] width 69 height 28
click at [558, 276] on input "e. 259130" at bounding box center [557, 272] width 1 height 7
radio input "true"
drag, startPoint x: 593, startPoint y: 439, endPoint x: 583, endPoint y: 437, distance: 10.3
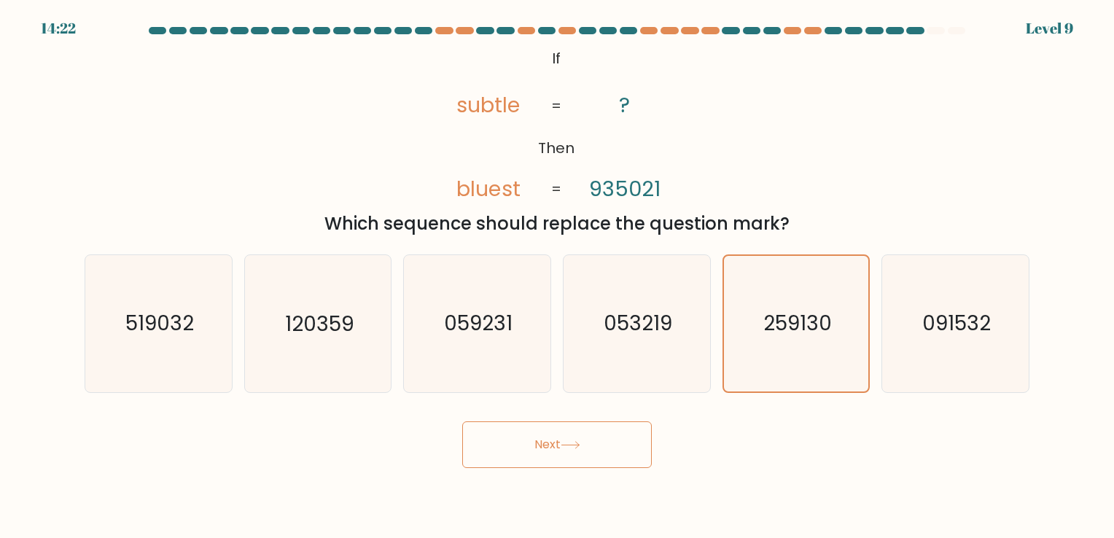
click at [589, 435] on button "Next" at bounding box center [556, 444] width 189 height 47
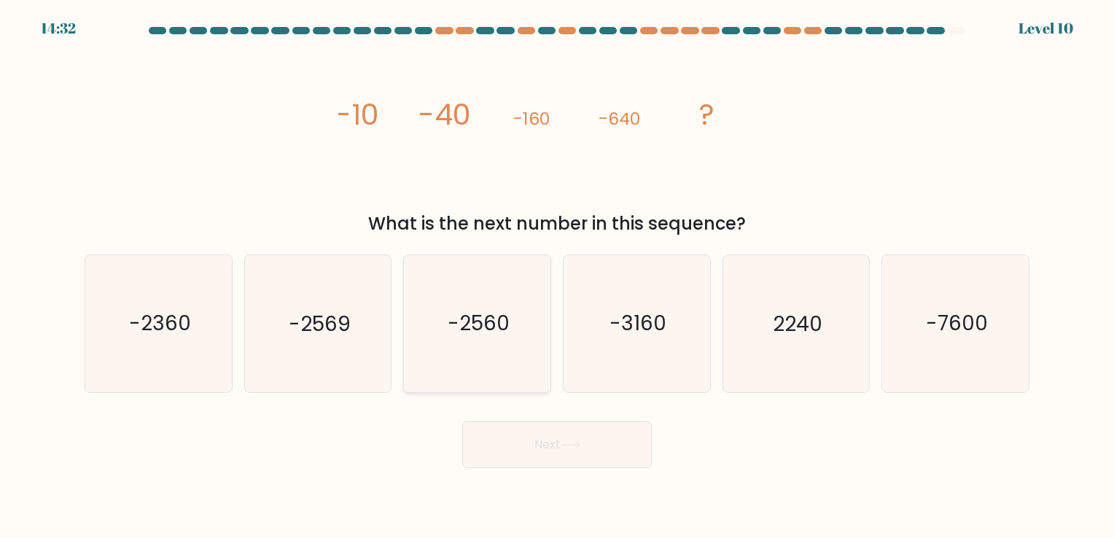
drag, startPoint x: 458, startPoint y: 331, endPoint x: 496, endPoint y: 386, distance: 67.1
click at [458, 330] on text "-2560" at bounding box center [479, 324] width 62 height 28
click at [557, 276] on input "c. -2560" at bounding box center [557, 272] width 1 height 7
radio input "true"
drag, startPoint x: 571, startPoint y: 456, endPoint x: 576, endPoint y: 448, distance: 9.5
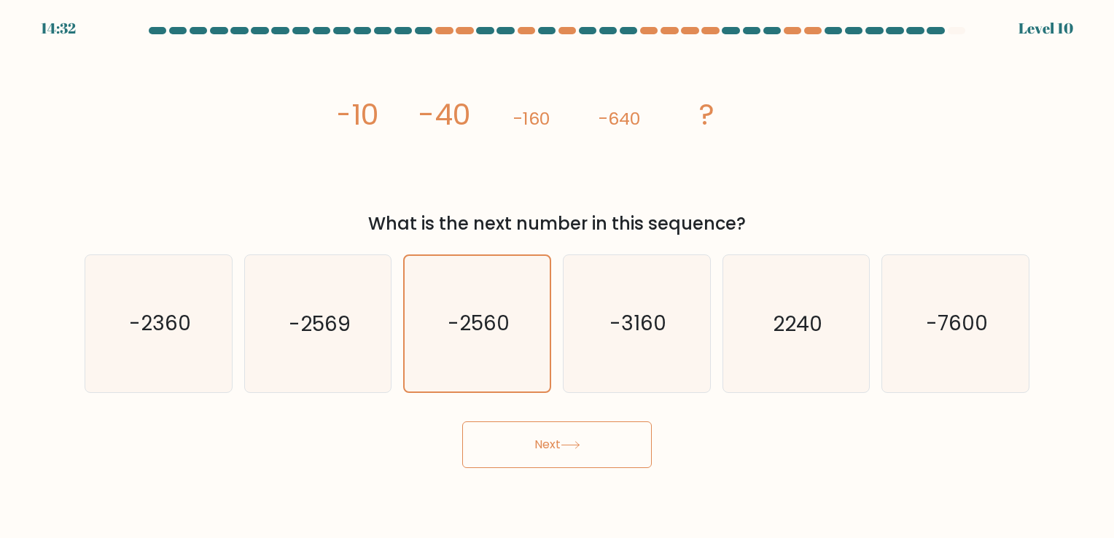
click at [576, 449] on button "Next" at bounding box center [556, 444] width 189 height 47
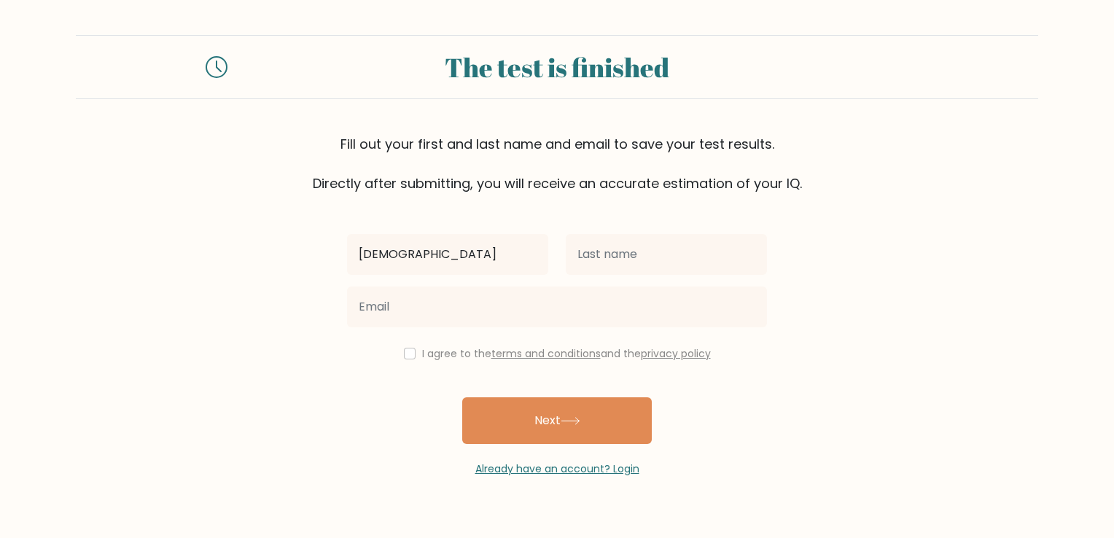
type input "Cristy"
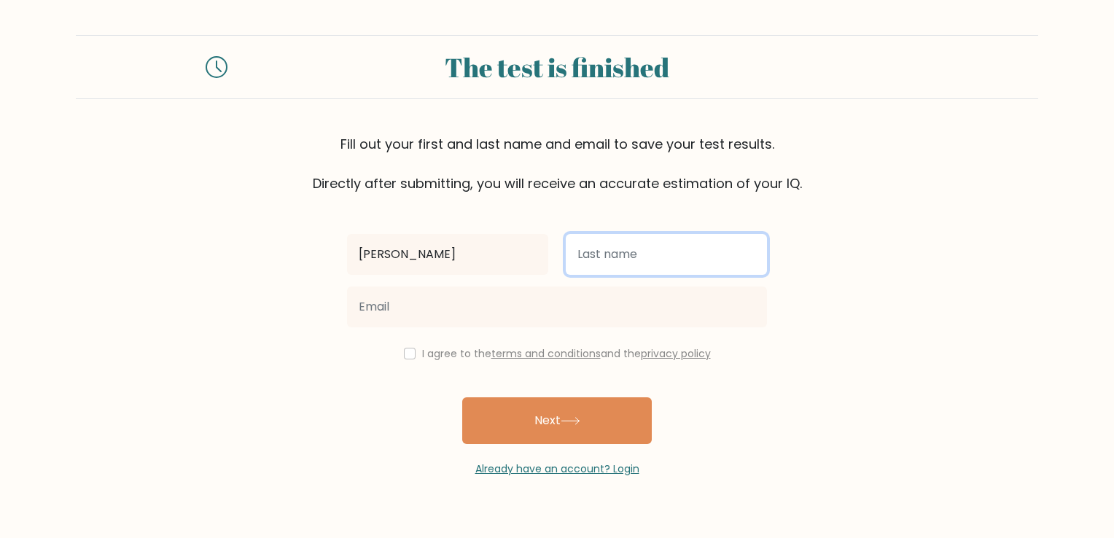
click at [575, 249] on input "text" at bounding box center [666, 254] width 201 height 41
type input "Sional"
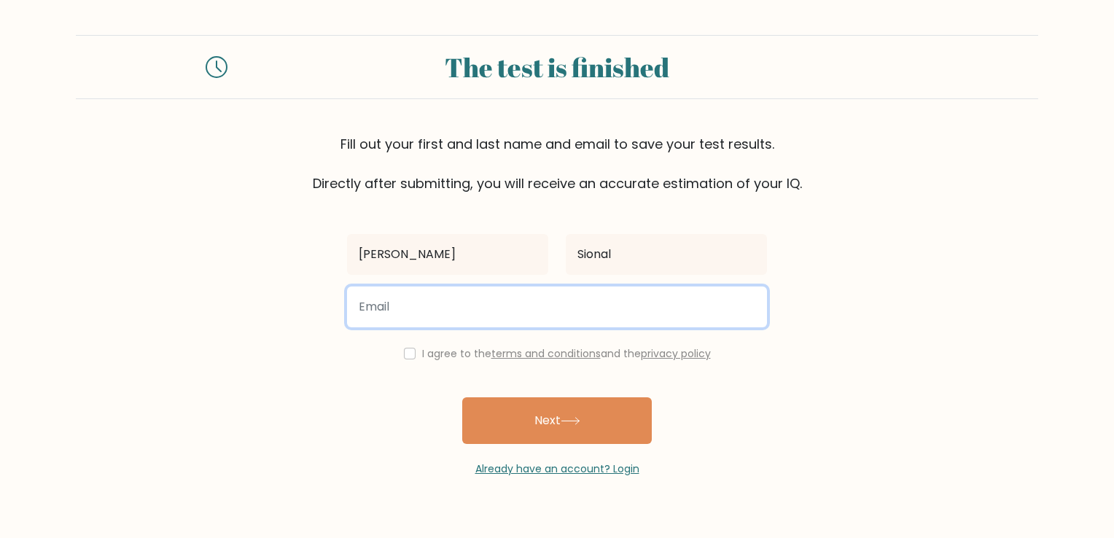
click at [603, 309] on input "email" at bounding box center [557, 306] width 420 height 41
type input "cristysional@gmail.com"
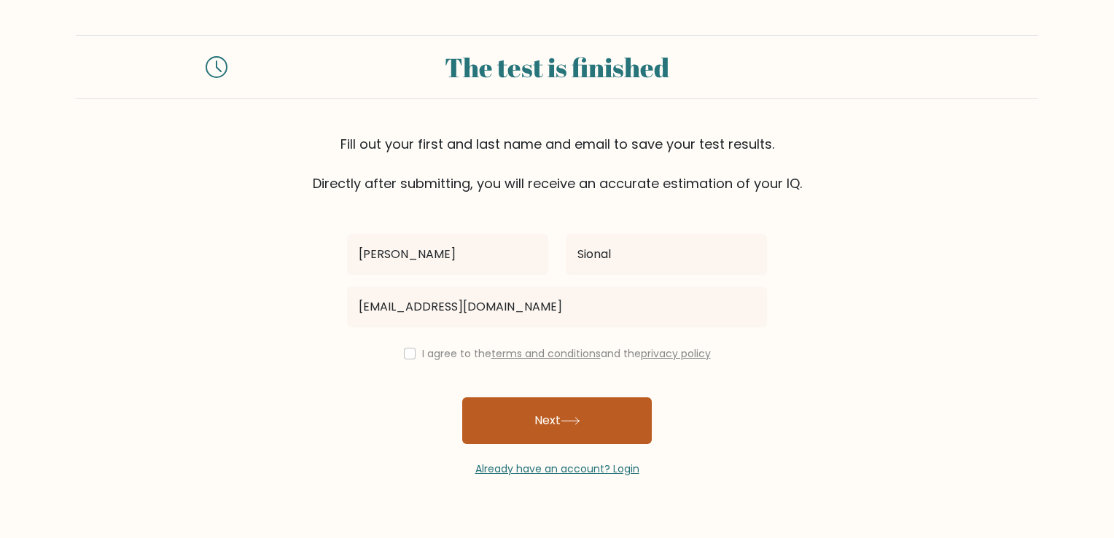
click at [556, 410] on button "Next" at bounding box center [556, 420] width 189 height 47
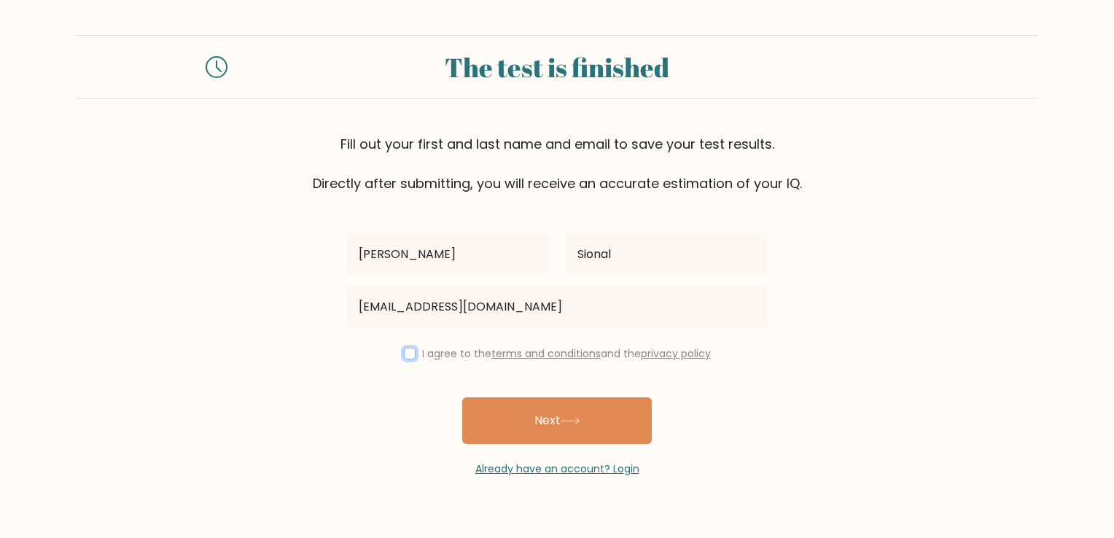
drag, startPoint x: 409, startPoint y: 356, endPoint x: 455, endPoint y: 378, distance: 50.9
click at [408, 355] on input "checkbox" at bounding box center [410, 354] width 12 height 12
checkbox input "true"
click at [531, 430] on button "Next" at bounding box center [556, 420] width 189 height 47
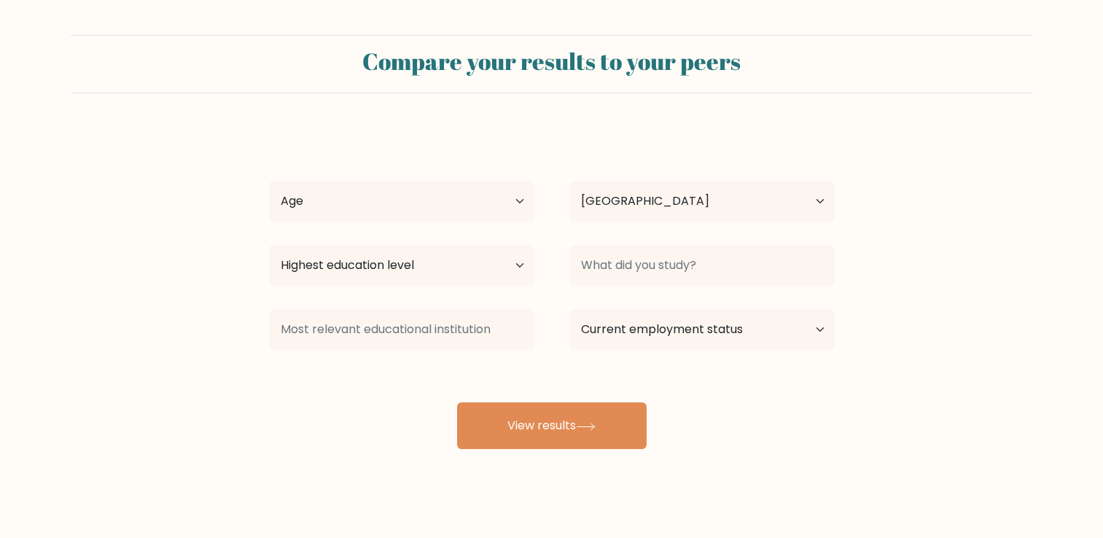
select select "PH"
click at [369, 207] on select "Age Under 18 years old 18-24 years old 25-34 years old 35-44 years old 45-54 ye…" at bounding box center [401, 201] width 265 height 41
select select "25_34"
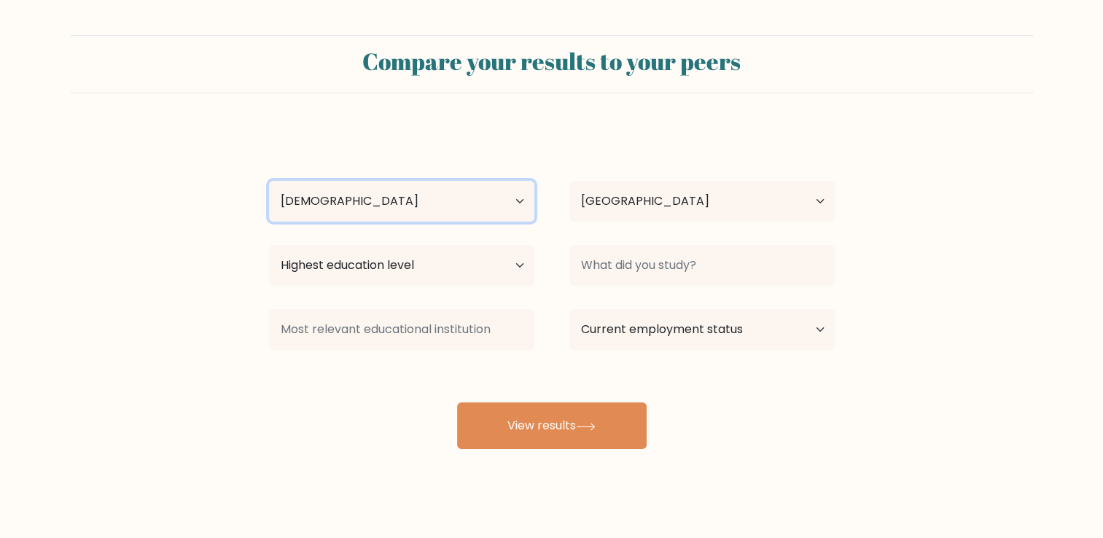
click at [269, 181] on select "Age Under 18 years old 18-24 years old 25-34 years old 35-44 years old 45-54 ye…" at bounding box center [401, 201] width 265 height 41
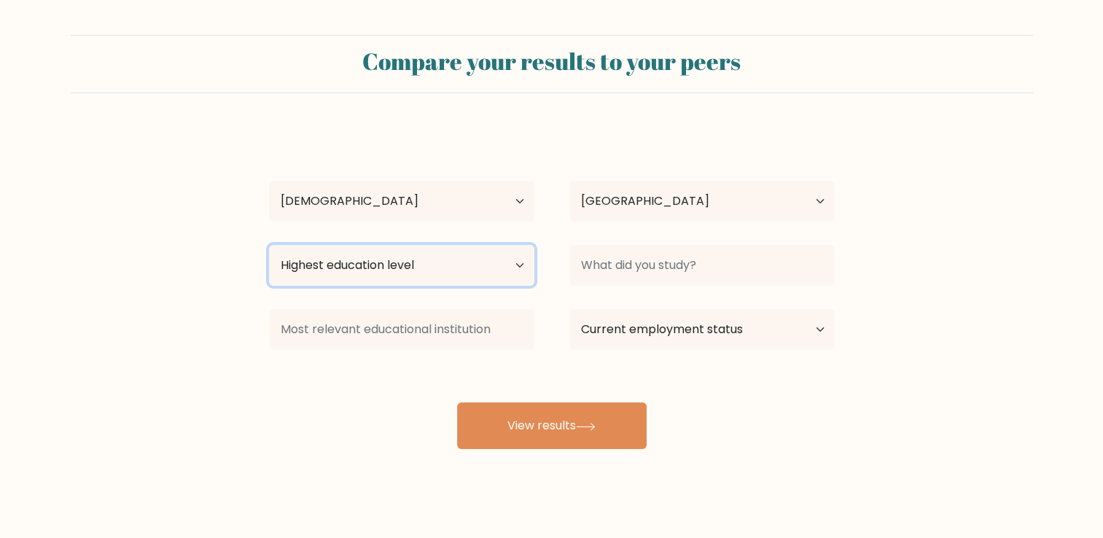
click at [512, 274] on select "Highest education level No schooling Primary Lower Secondary Upper Secondary Oc…" at bounding box center [401, 265] width 265 height 41
select select "occupation_specific"
click at [269, 245] on select "Highest education level No schooling Primary Lower Secondary Upper Secondary Oc…" at bounding box center [401, 265] width 265 height 41
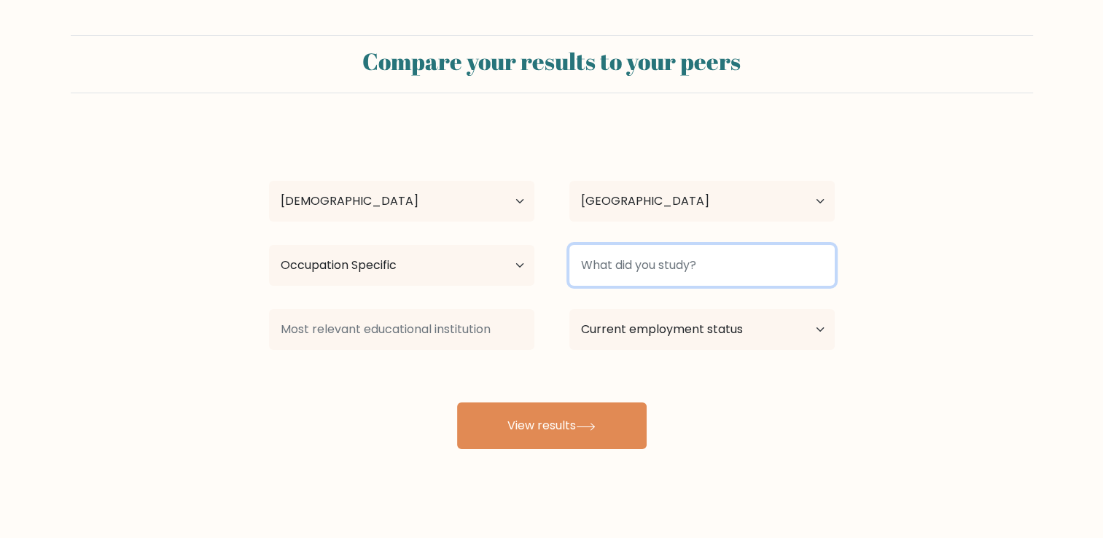
click at [652, 270] on input at bounding box center [701, 265] width 265 height 41
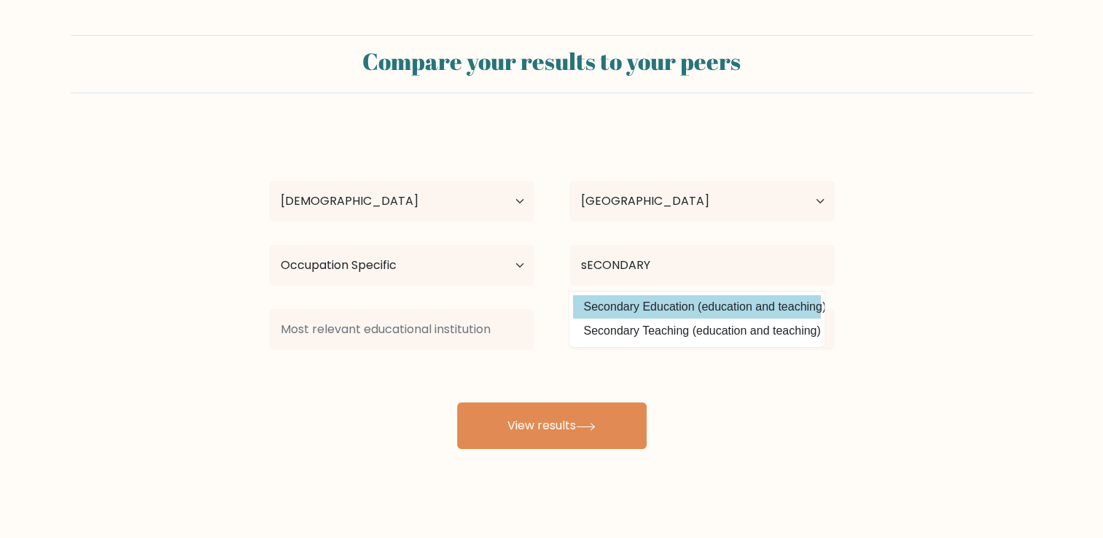
click at [659, 308] on option "Secondary Education (education and teaching)" at bounding box center [697, 306] width 248 height 23
type input "Secondary Education"
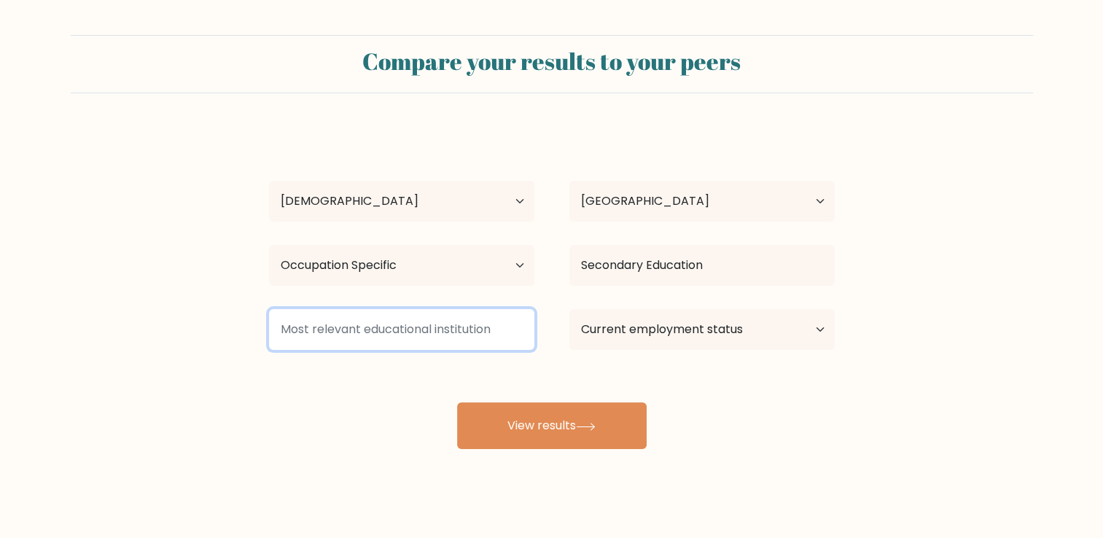
click at [466, 331] on input at bounding box center [401, 329] width 265 height 41
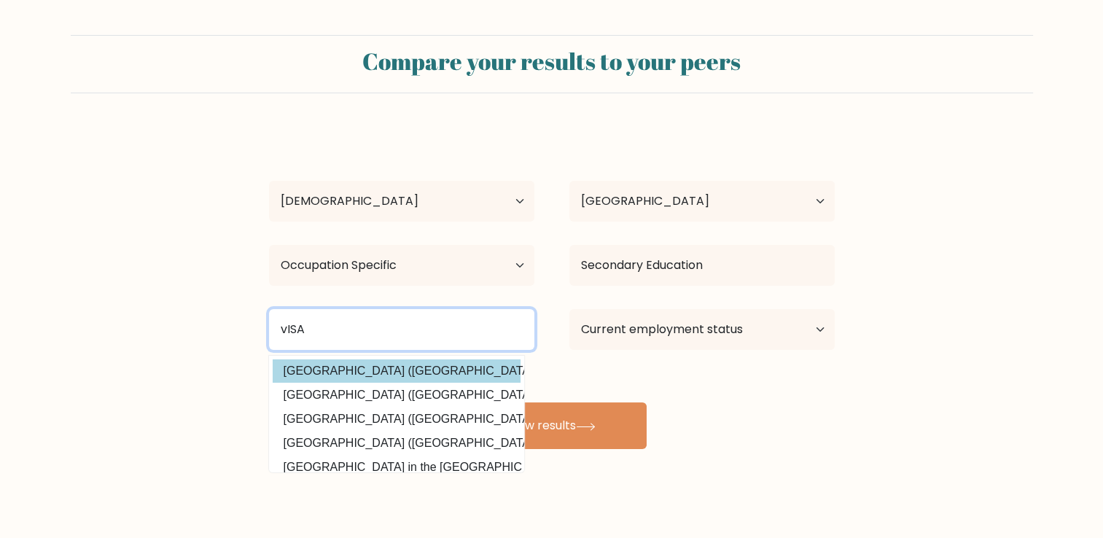
type input "vISA"
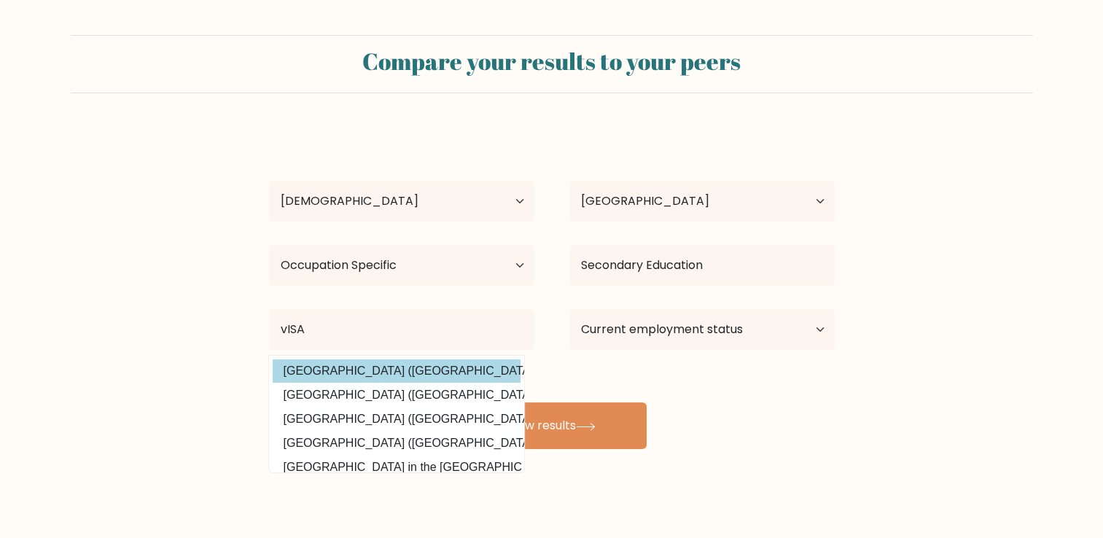
click at [391, 379] on div "Cristy Sional Age Under 18 years old 18-24 years old 25-34 years old 35-44 year…" at bounding box center [551, 288] width 583 height 321
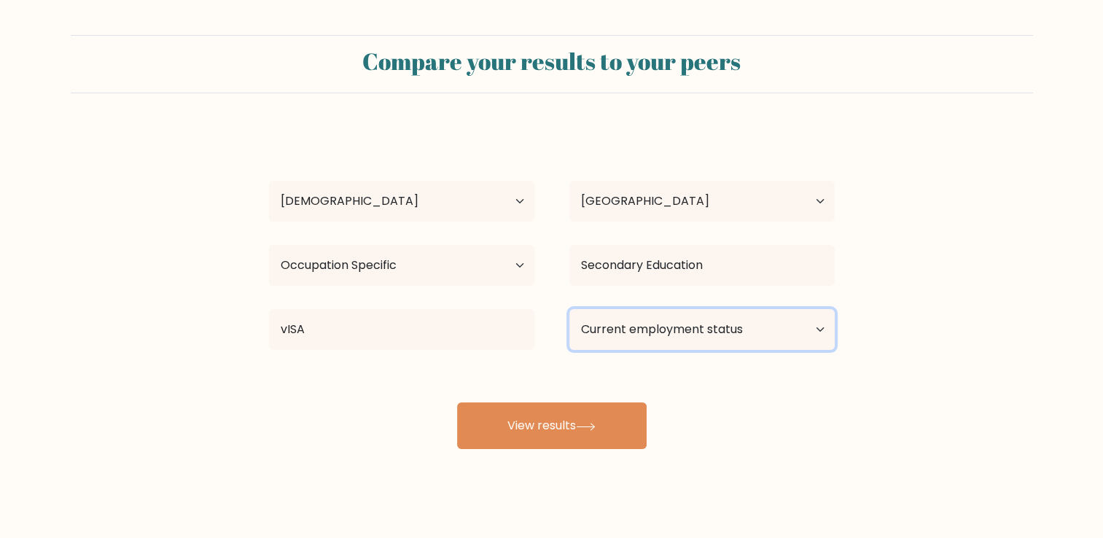
drag, startPoint x: 583, startPoint y: 328, endPoint x: 594, endPoint y: 328, distance: 10.9
click at [586, 325] on select "Current employment status Employed Student Retired Other / prefer not to answer" at bounding box center [701, 329] width 265 height 41
select select "other"
click at [569, 309] on select "Current employment status Employed Student Retired Other / prefer not to answer" at bounding box center [701, 329] width 265 height 41
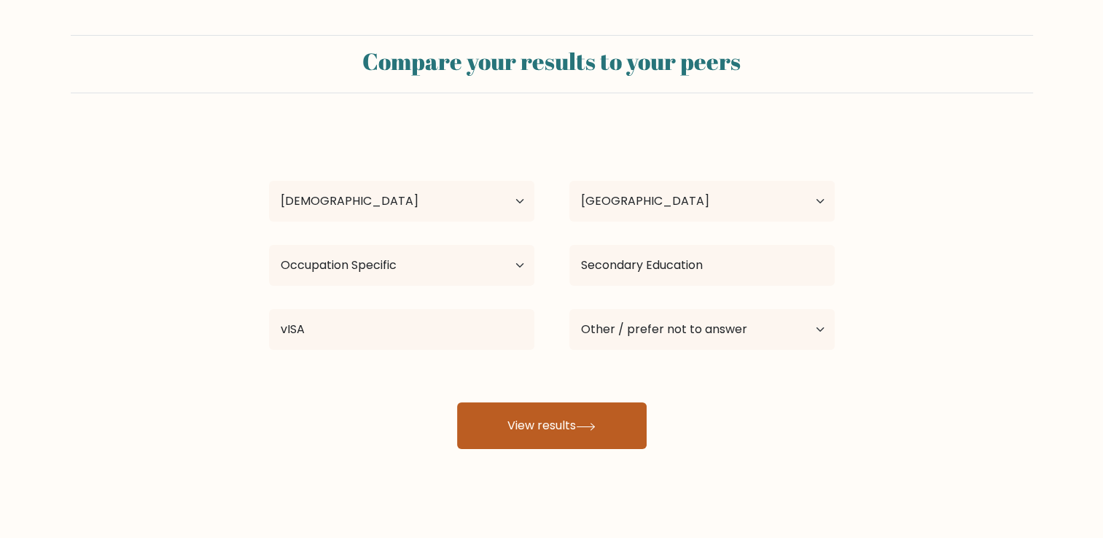
click at [592, 427] on button "View results" at bounding box center [551, 425] width 189 height 47
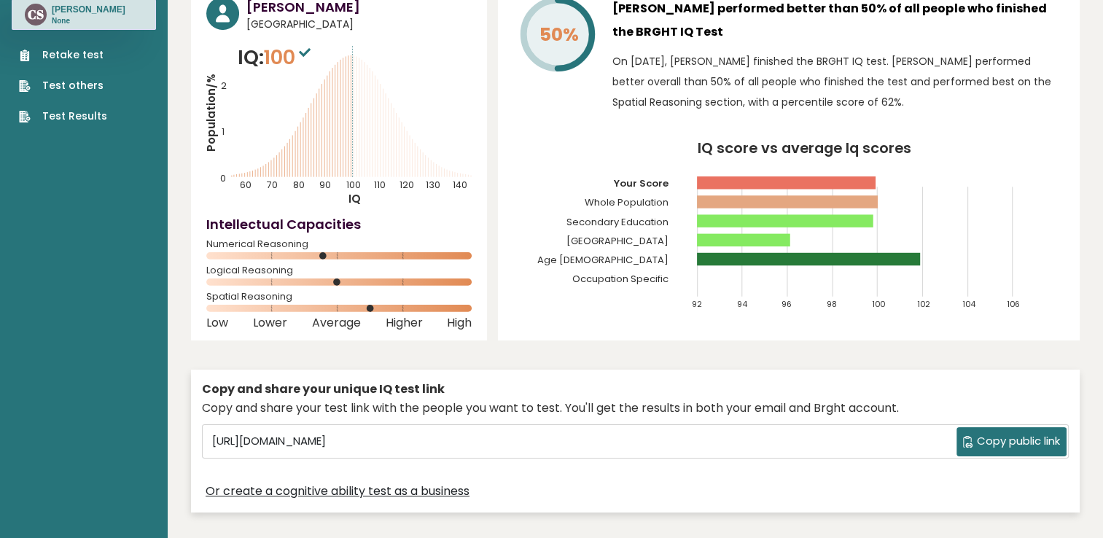
scroll to position [146, 0]
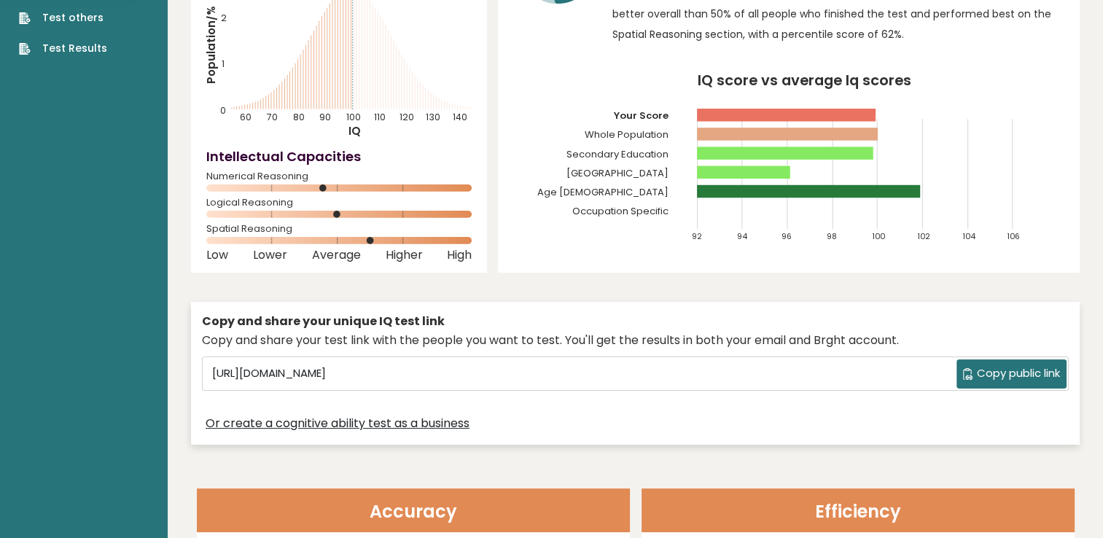
click at [1031, 368] on span "Copy public link" at bounding box center [1018, 373] width 83 height 17
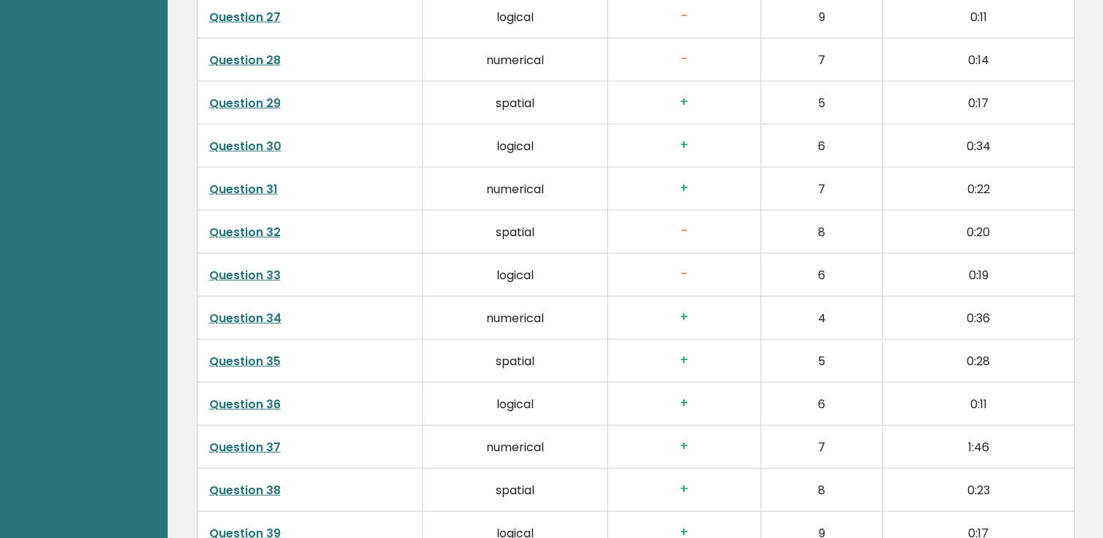
scroll to position [3755, 0]
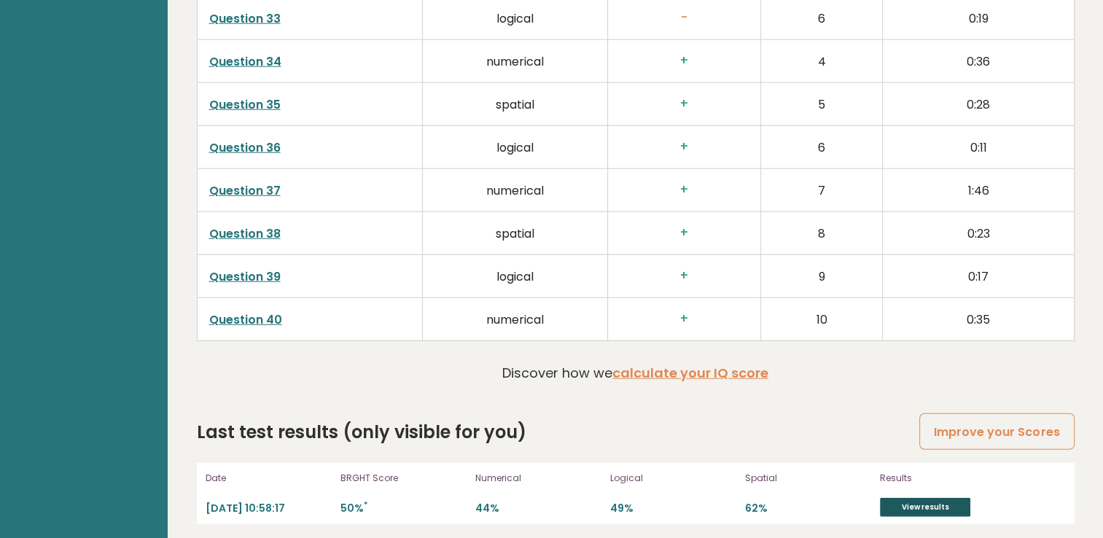
click at [947, 509] on link "View results" at bounding box center [925, 507] width 90 height 19
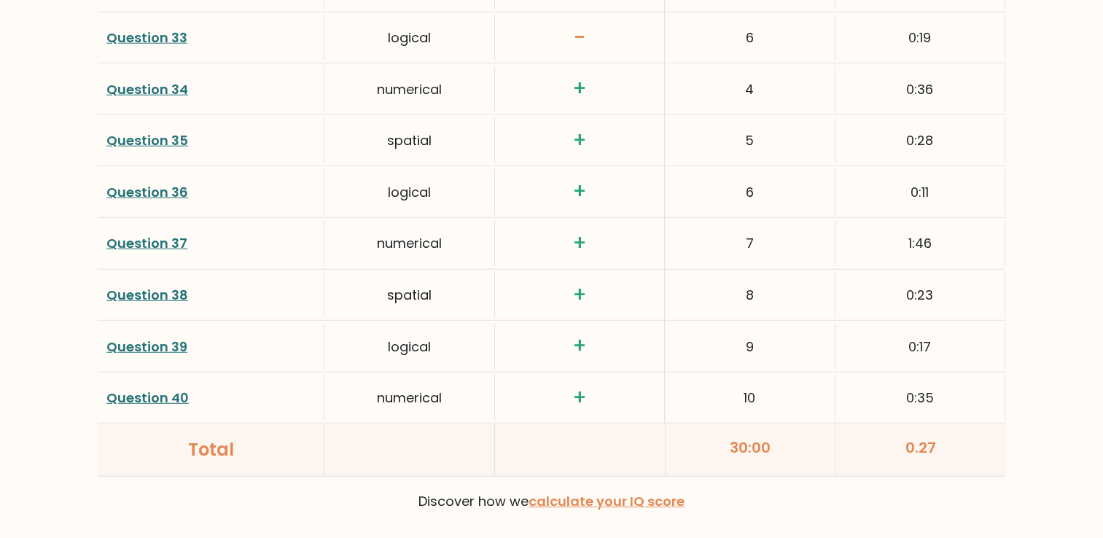
scroll to position [3850, 0]
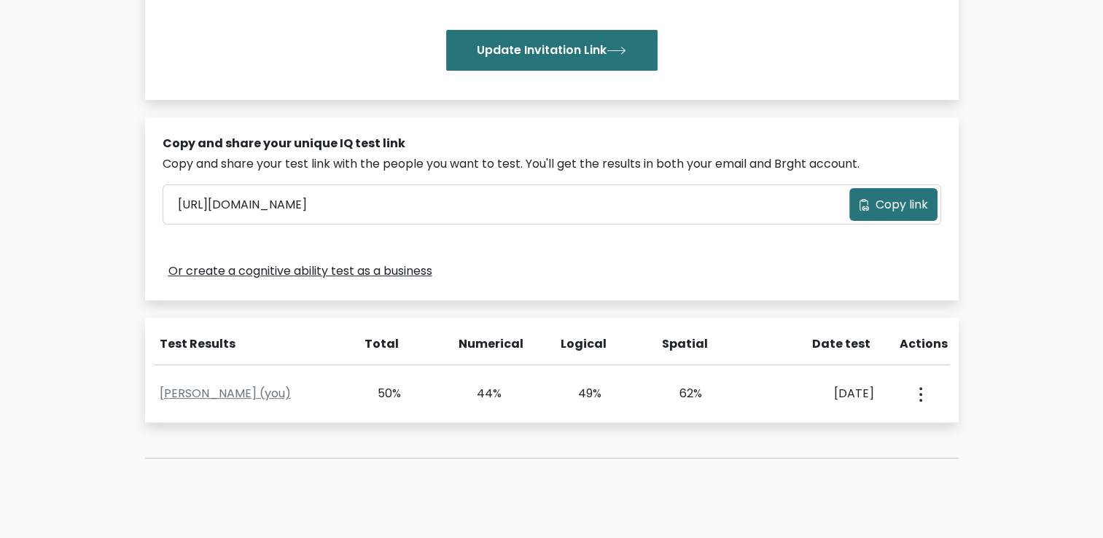
scroll to position [364, 0]
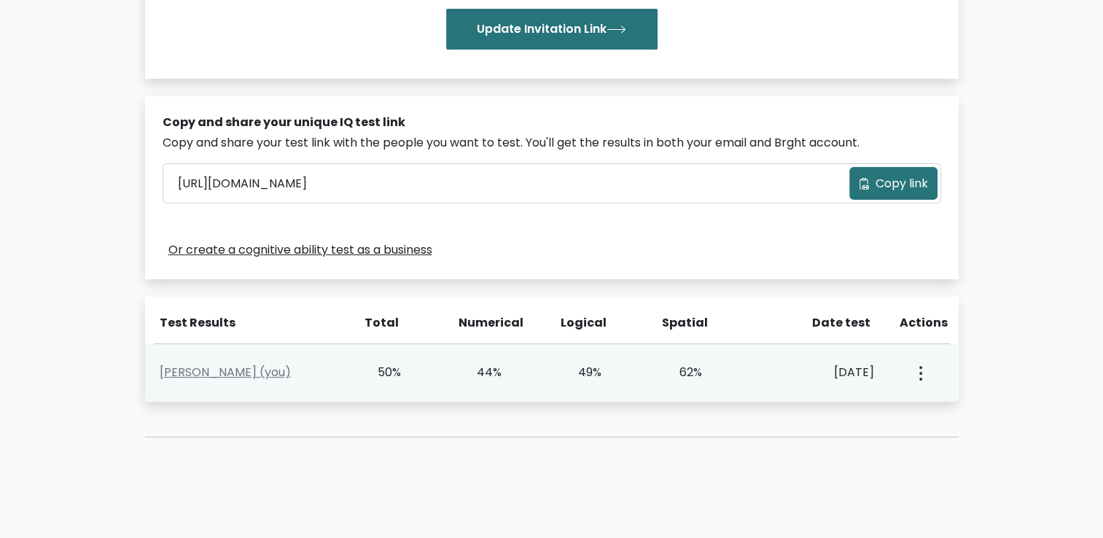
click at [920, 372] on circle "button" at bounding box center [920, 373] width 3 height 3
click at [965, 413] on link "View Profile" at bounding box center [970, 414] width 115 height 23
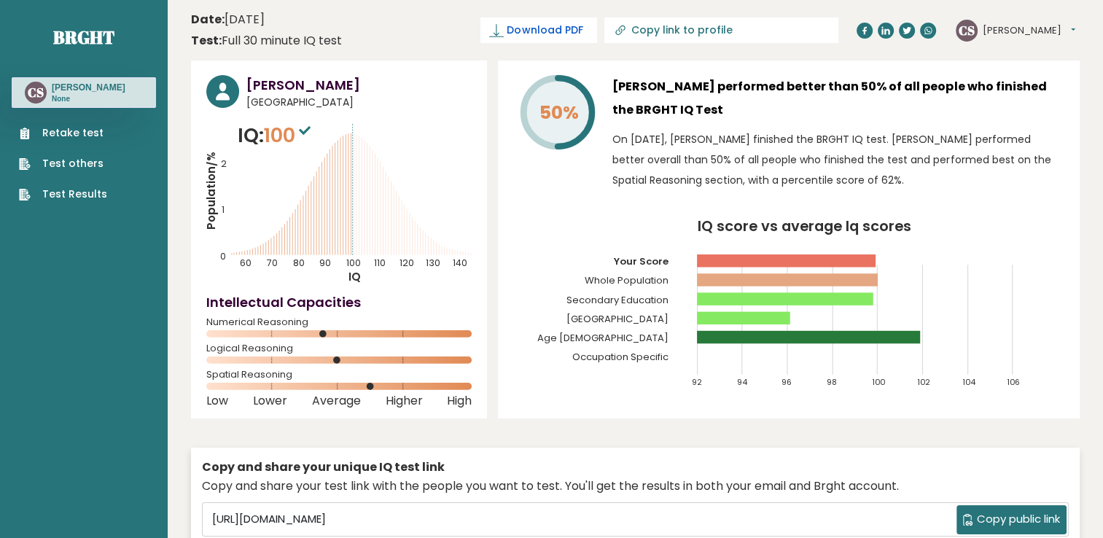
click at [582, 31] on span "Download PDF" at bounding box center [545, 30] width 76 height 15
